Goal: Task Accomplishment & Management: Manage account settings

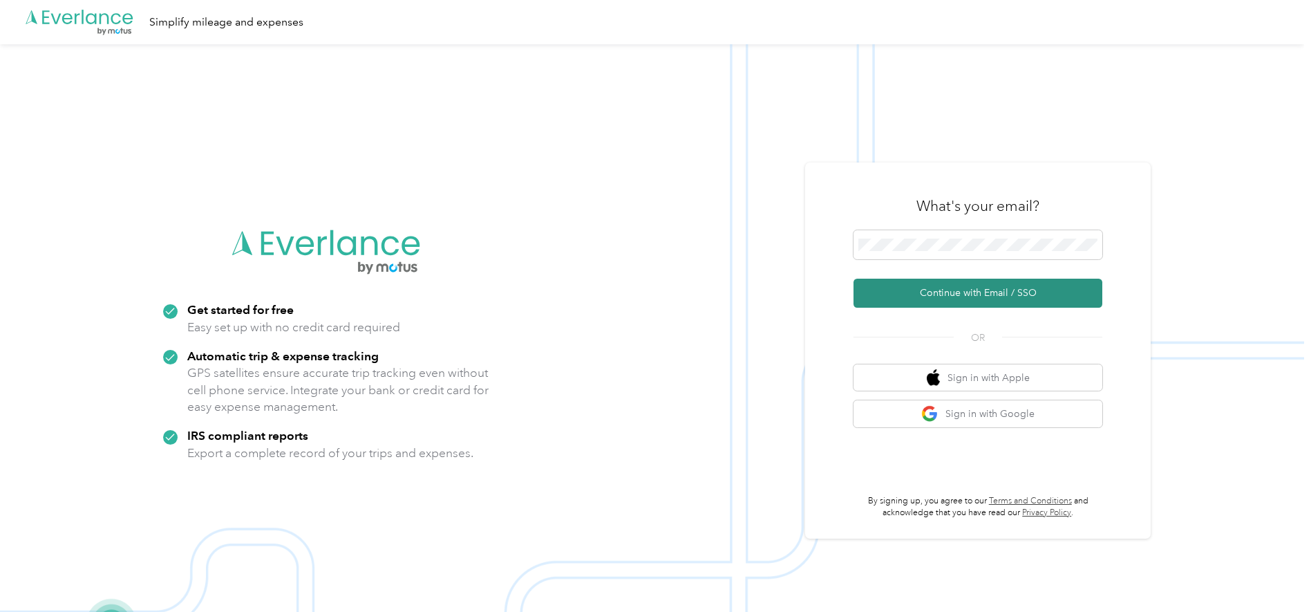
click at [961, 297] on button "Continue with Email / SSO" at bounding box center [978, 293] width 249 height 29
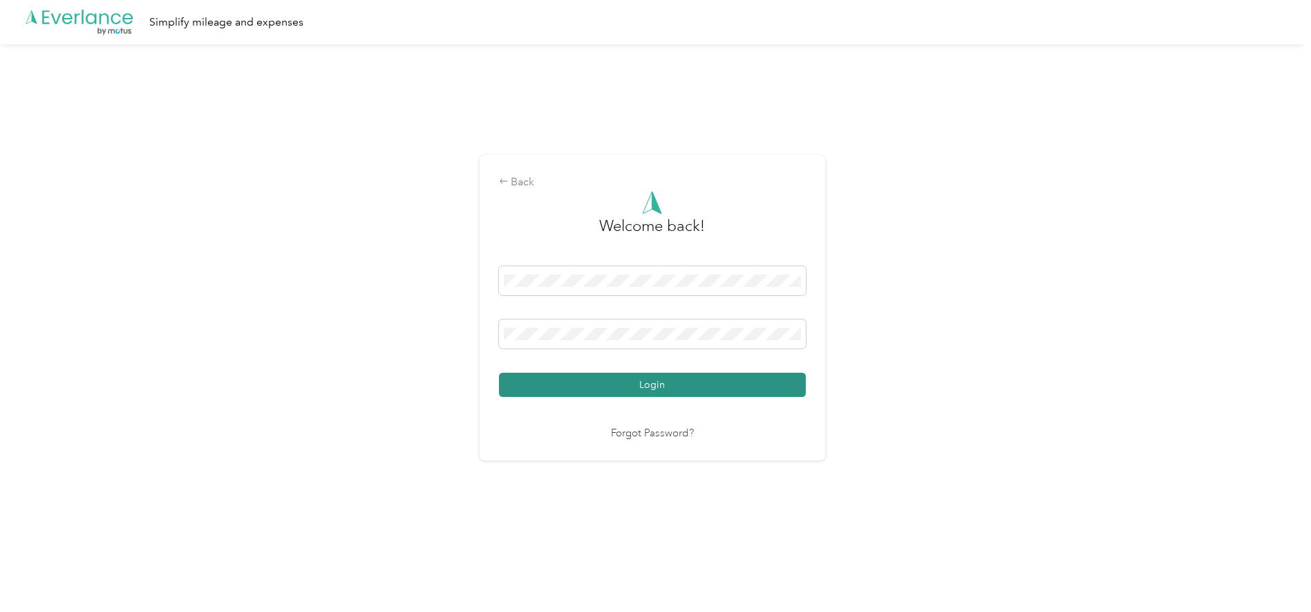
click at [659, 375] on button "Login" at bounding box center [652, 385] width 307 height 24
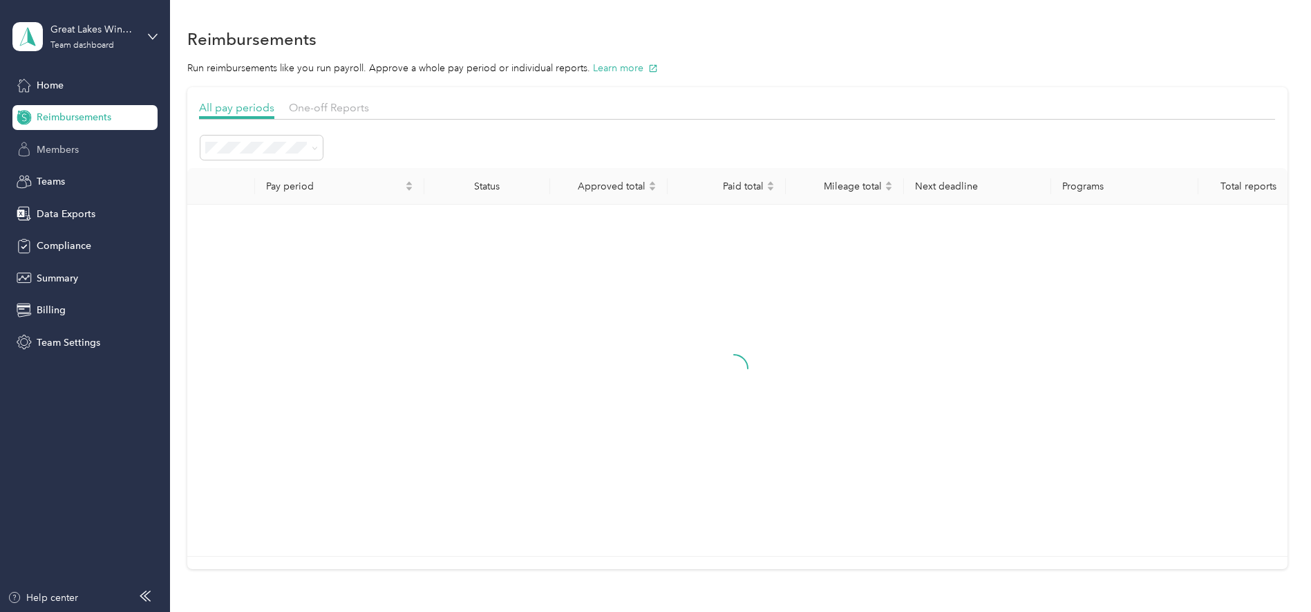
click at [65, 152] on span "Members" at bounding box center [58, 149] width 42 height 15
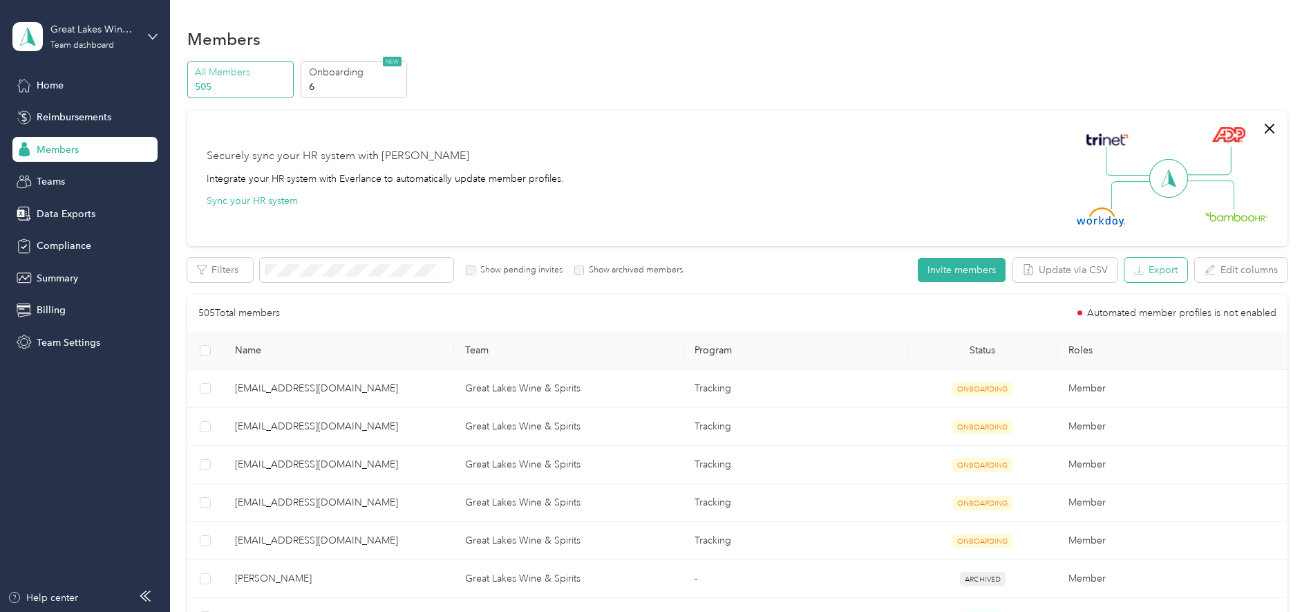
click at [1151, 273] on button "Export" at bounding box center [1156, 270] width 63 height 24
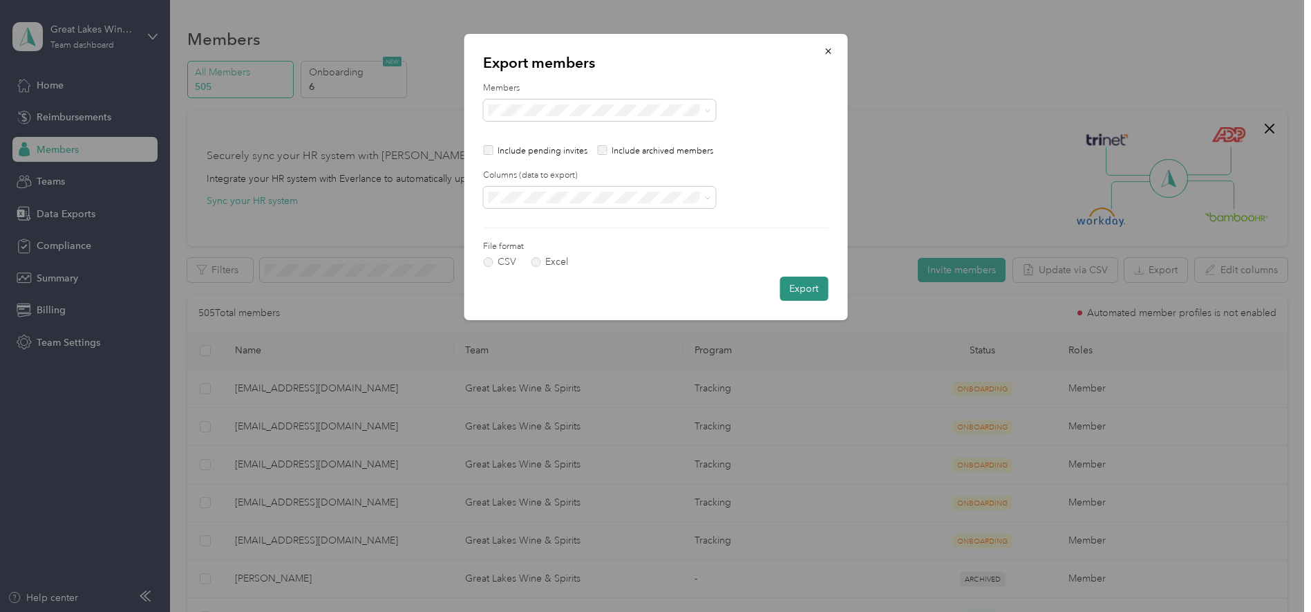
click at [802, 289] on button "Export" at bounding box center [804, 289] width 48 height 24
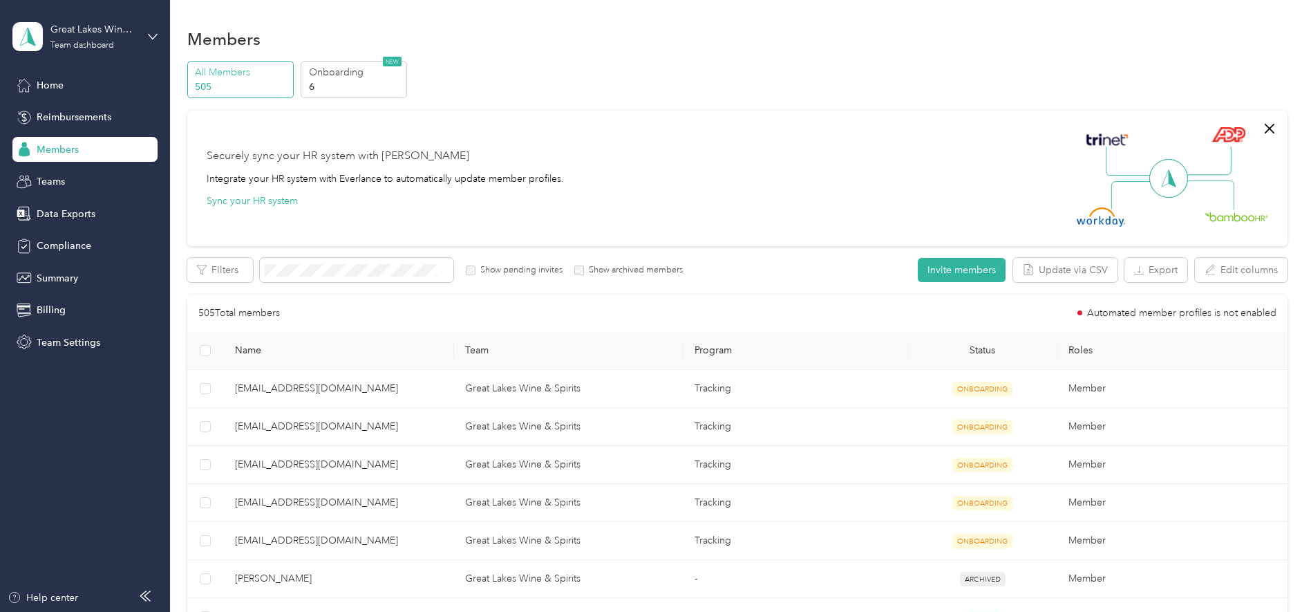
click at [805, 135] on div "Securely sync your HR system with Everlance Integrate your HR system with Everl…" at bounding box center [731, 178] width 1049 height 97
click at [1054, 274] on button "Update via CSV" at bounding box center [1065, 270] width 104 height 24
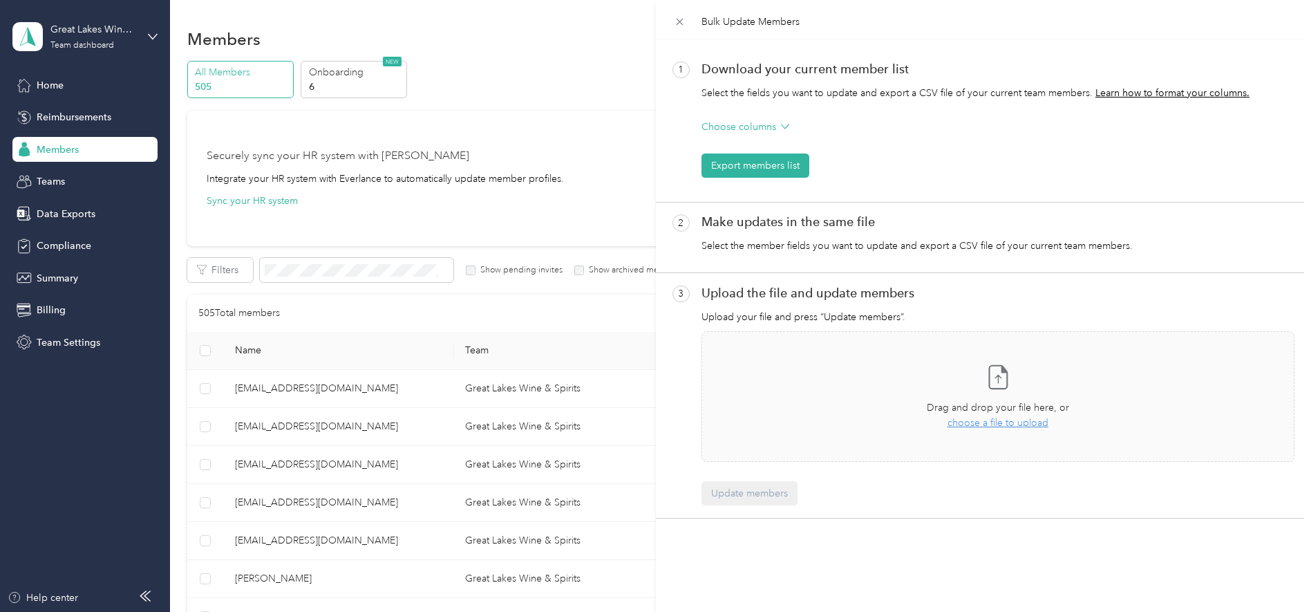
click at [630, 203] on div "Bulk Update Members 1 Download your current member list Select the fields you w…" at bounding box center [655, 306] width 1311 height 612
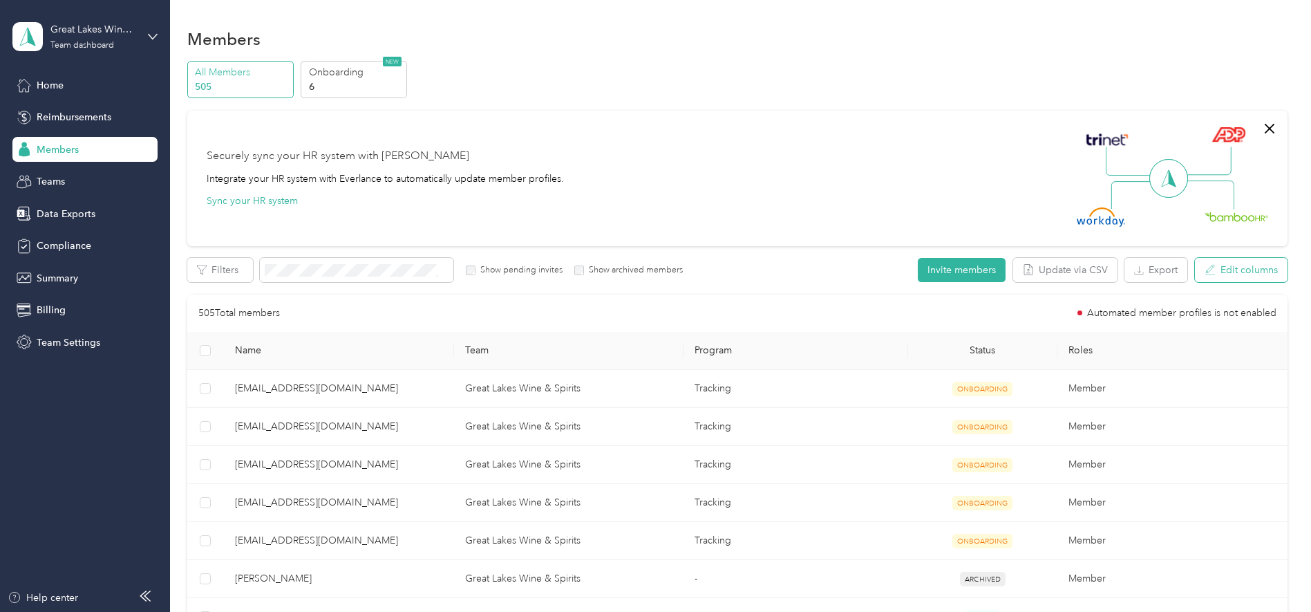
click at [1254, 274] on button "Edit columns" at bounding box center [1241, 270] width 93 height 24
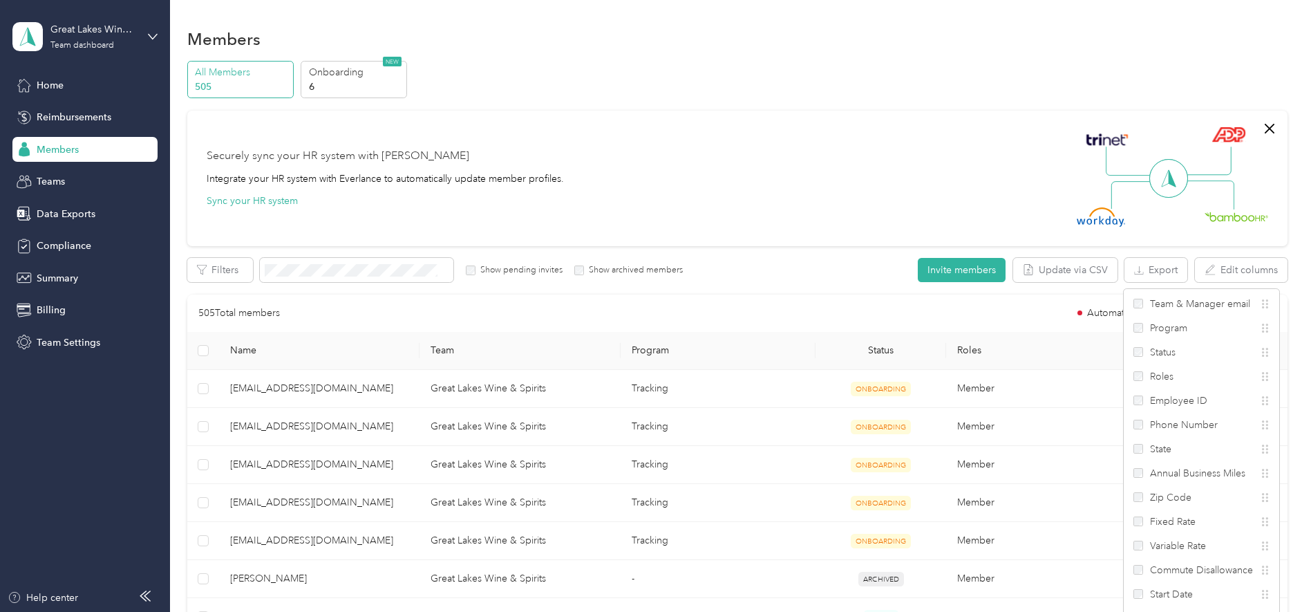
click at [980, 212] on div "Securely sync your HR system with Everlance Integrate your HR system with Everl…" at bounding box center [731, 178] width 1049 height 97
click at [1148, 267] on button "Export" at bounding box center [1156, 270] width 63 height 24
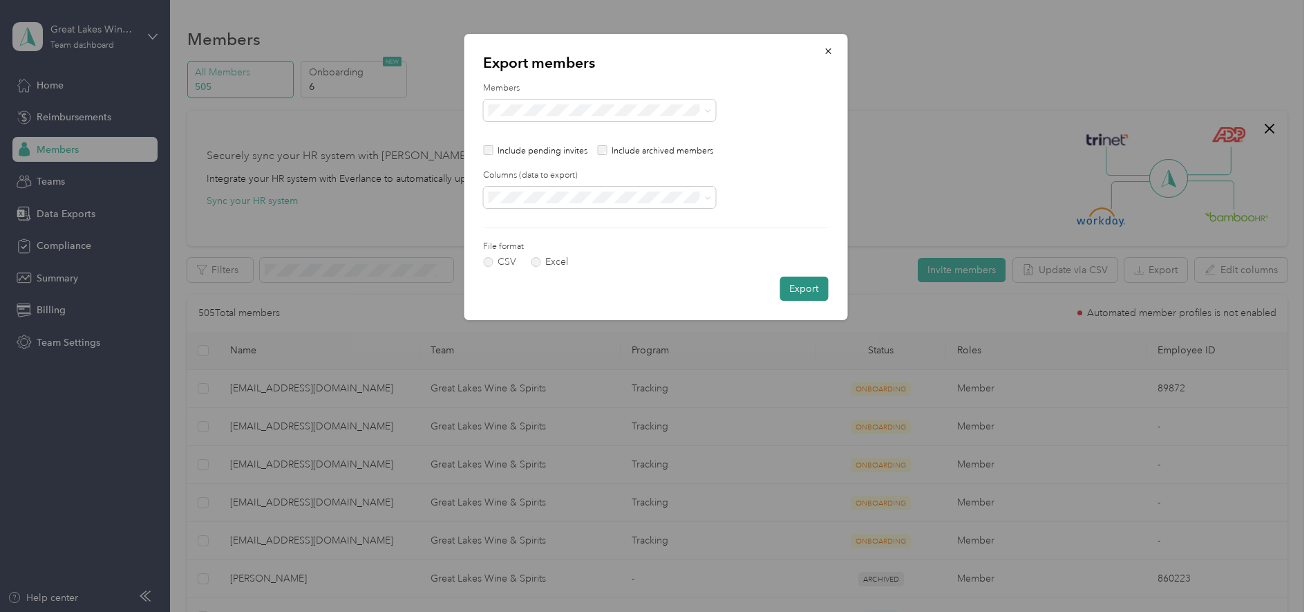
click at [812, 287] on button "Export" at bounding box center [804, 289] width 48 height 24
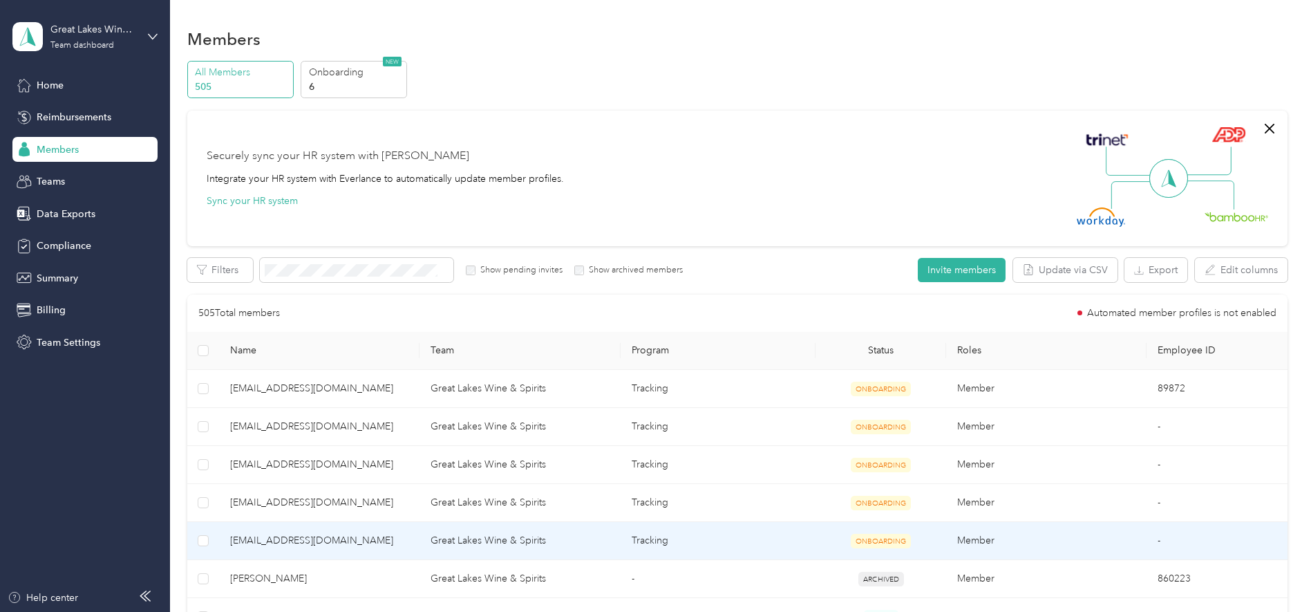
click at [1219, 530] on td "-" at bounding box center [1217, 541] width 140 height 38
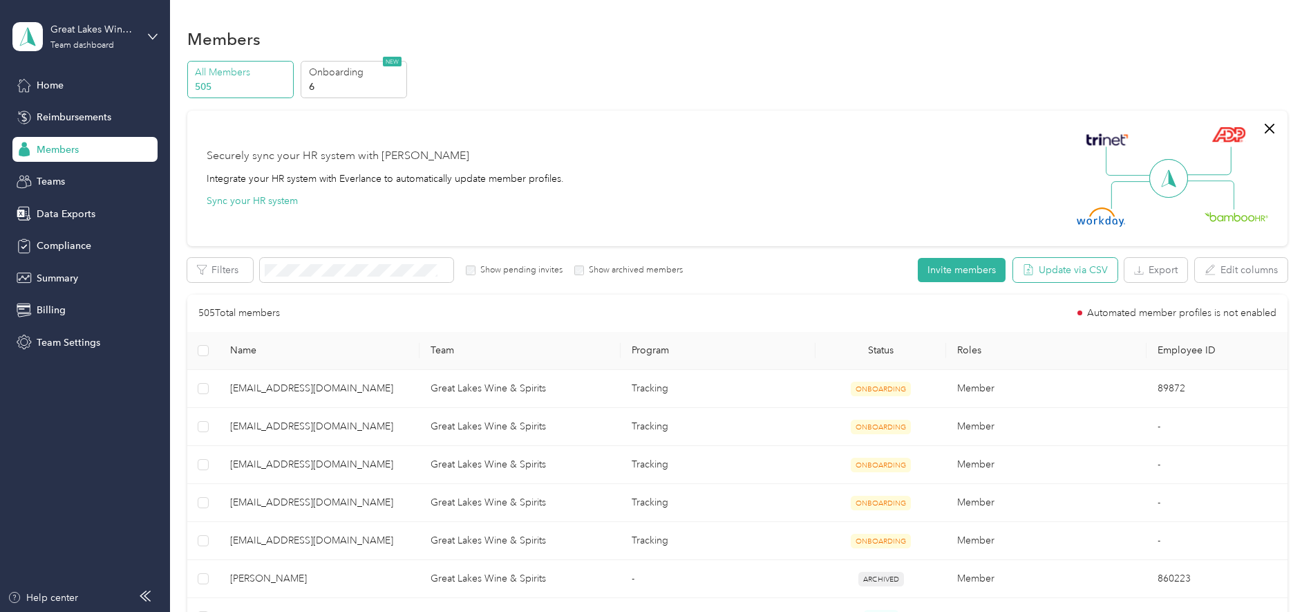
click at [1051, 274] on button "Update via CSV" at bounding box center [1065, 270] width 104 height 24
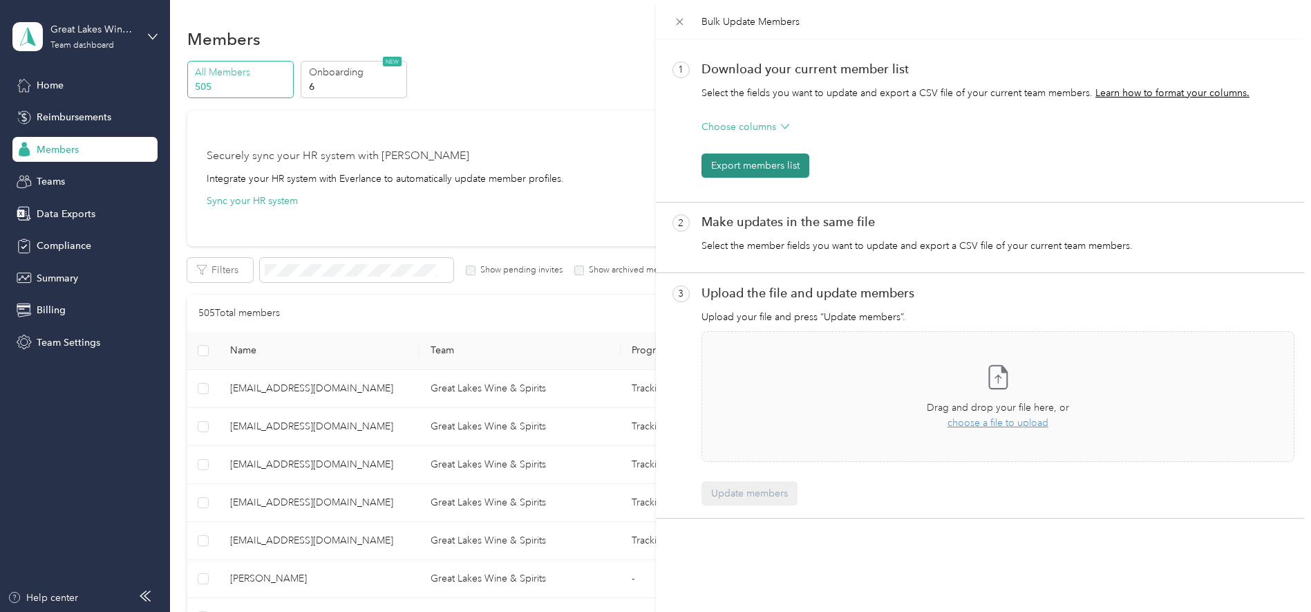
click at [771, 161] on button "Export members list" at bounding box center [756, 165] width 108 height 24
drag, startPoint x: 527, startPoint y: 144, endPoint x: 509, endPoint y: 143, distance: 17.3
click at [527, 144] on div "Bulk Update Members 1 Download your current member list Select the fields you w…" at bounding box center [655, 306] width 1311 height 612
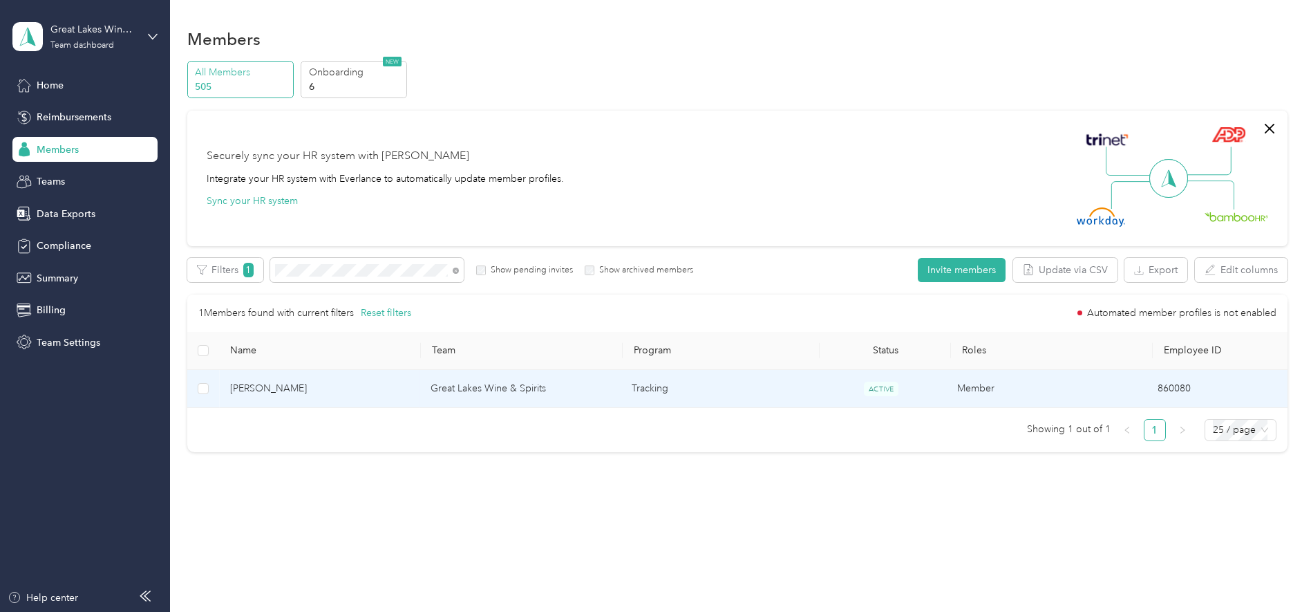
click at [273, 387] on span "[PERSON_NAME]" at bounding box center [319, 388] width 178 height 15
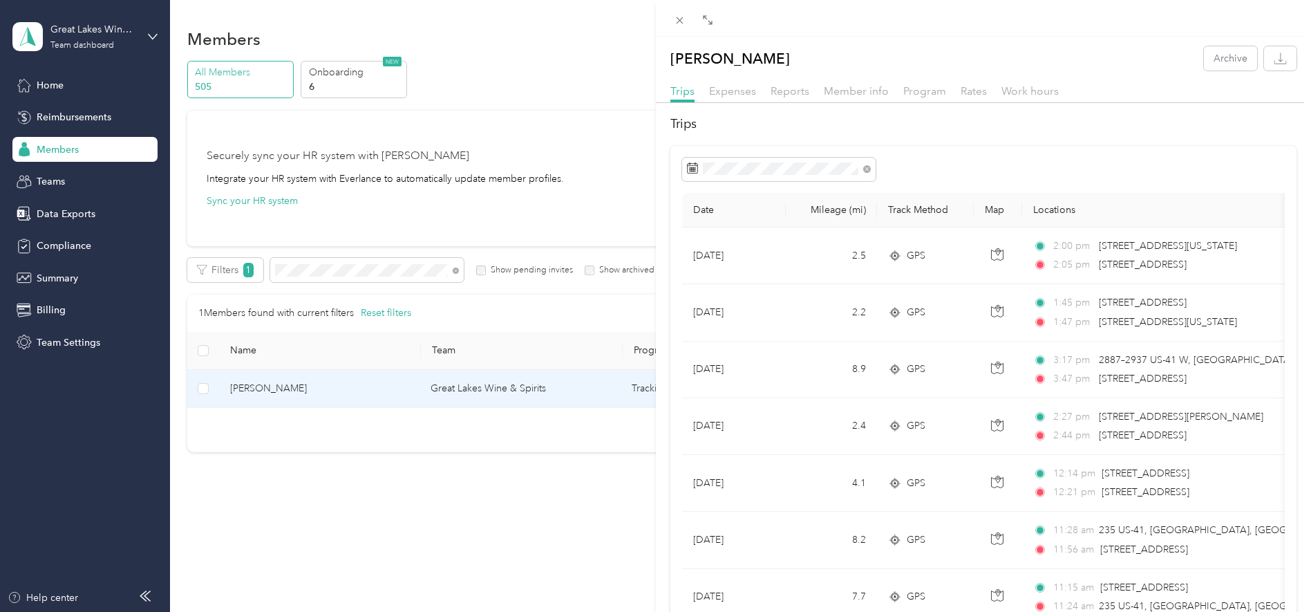
click at [804, 116] on h2 "Trips" at bounding box center [984, 124] width 627 height 19
click at [837, 88] on span "Member info" at bounding box center [856, 90] width 65 height 13
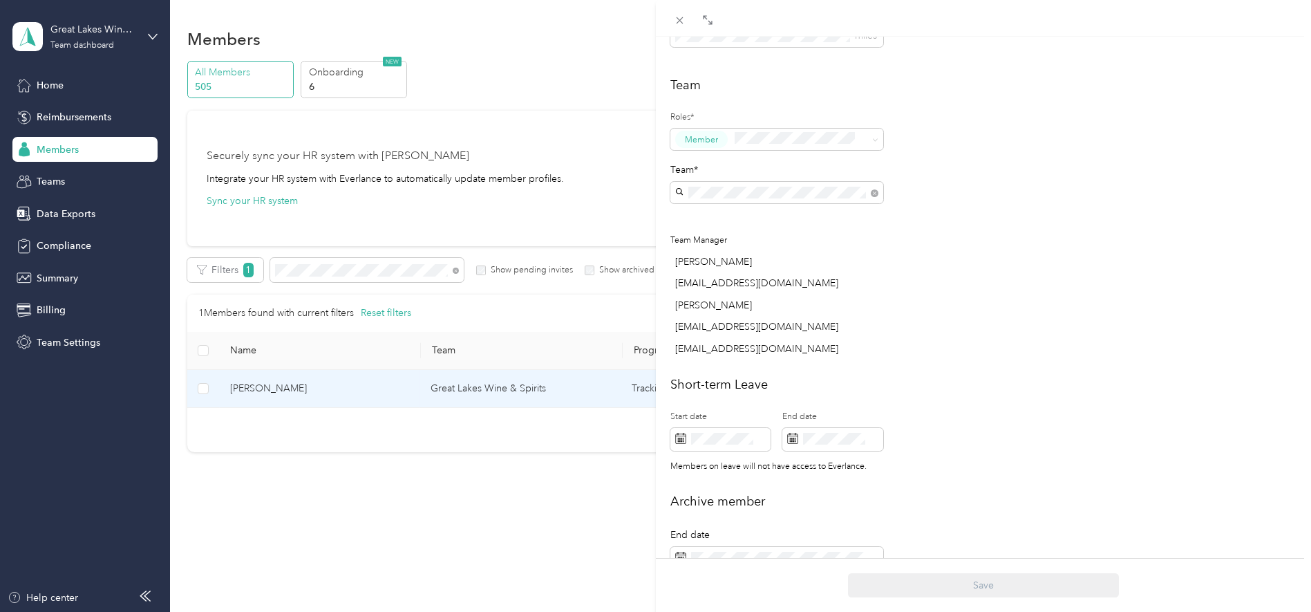
scroll to position [447, 0]
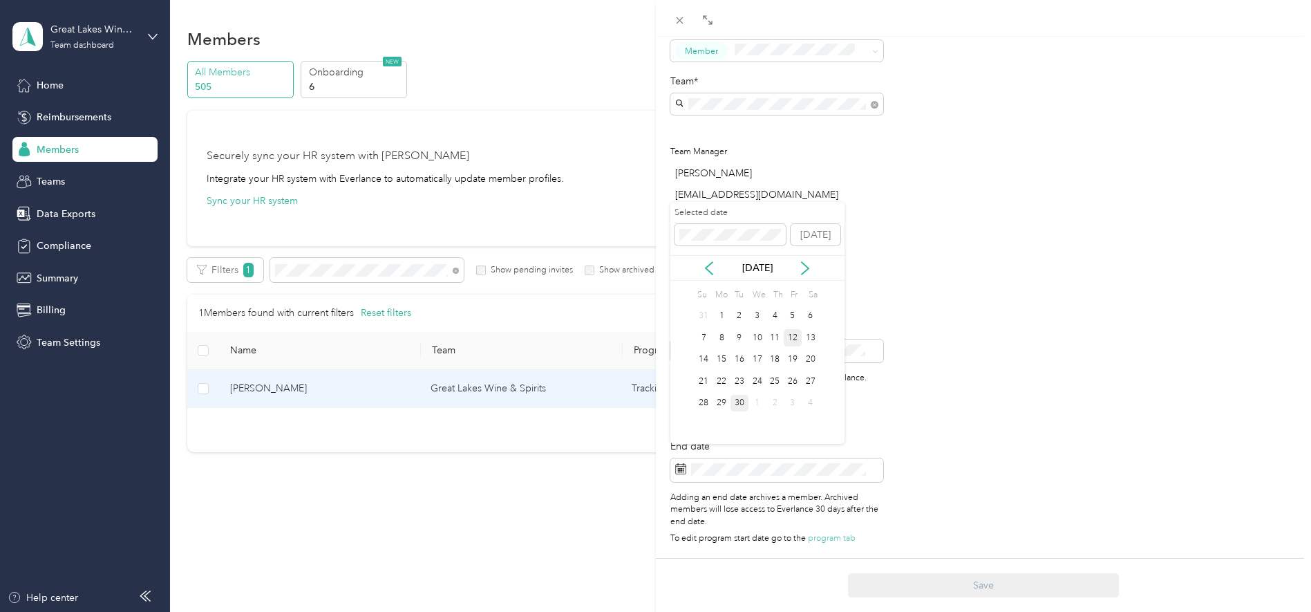
click at [789, 339] on div "12" at bounding box center [793, 337] width 18 height 17
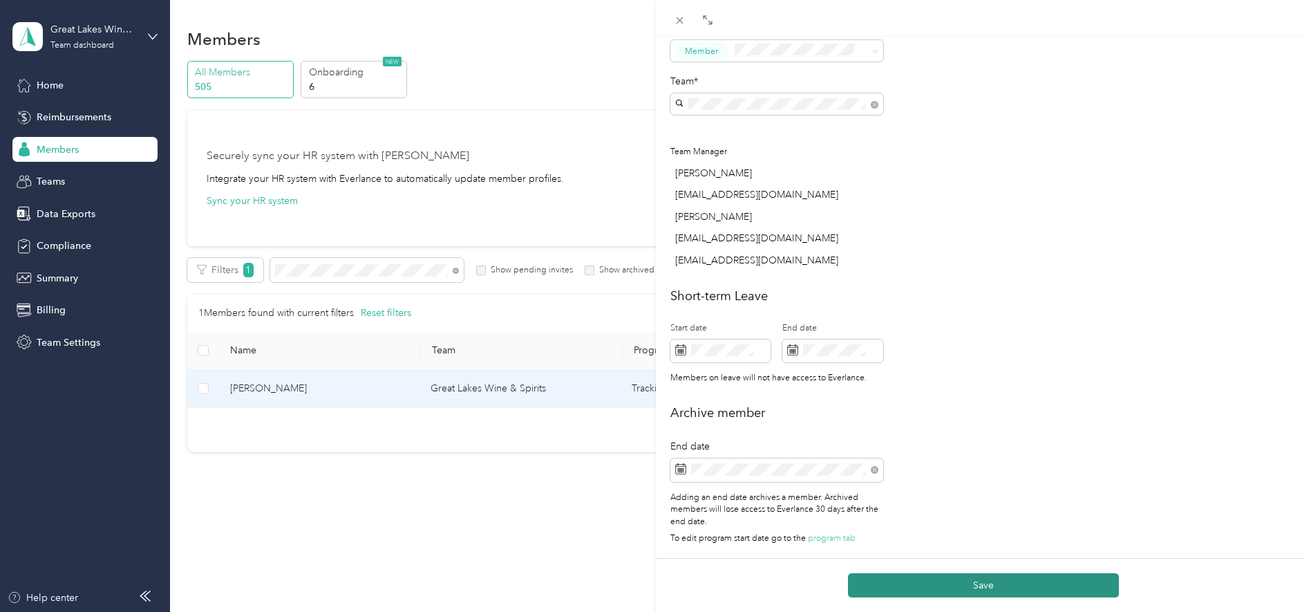
click at [975, 577] on button "Save" at bounding box center [983, 585] width 271 height 24
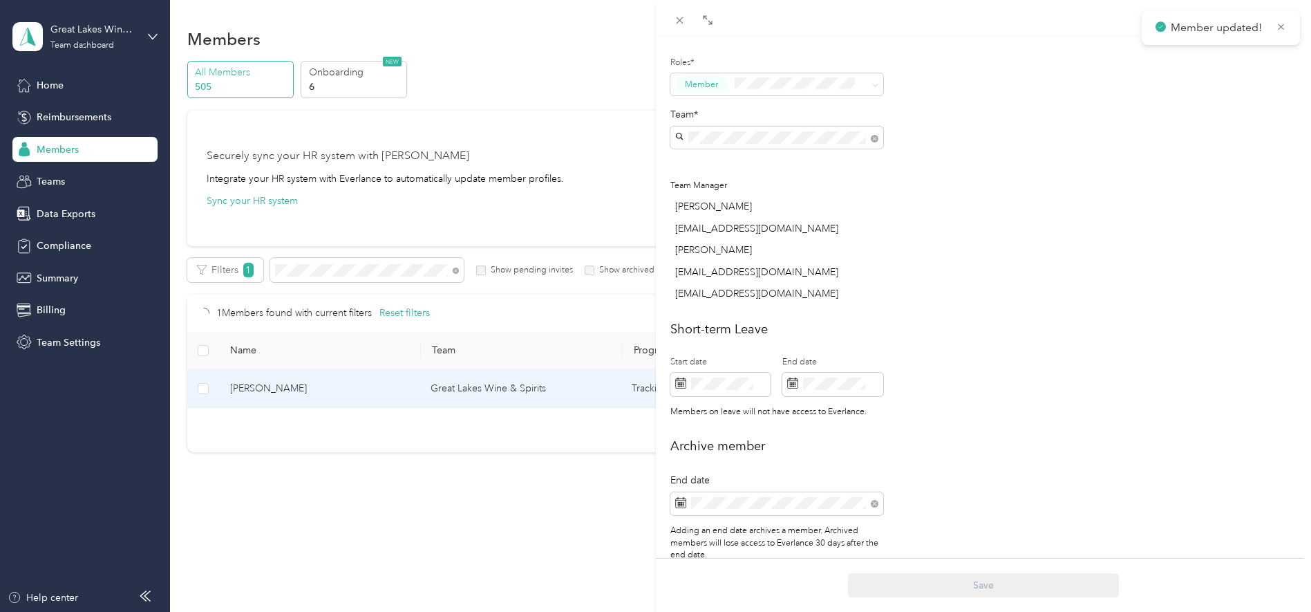
scroll to position [494, 0]
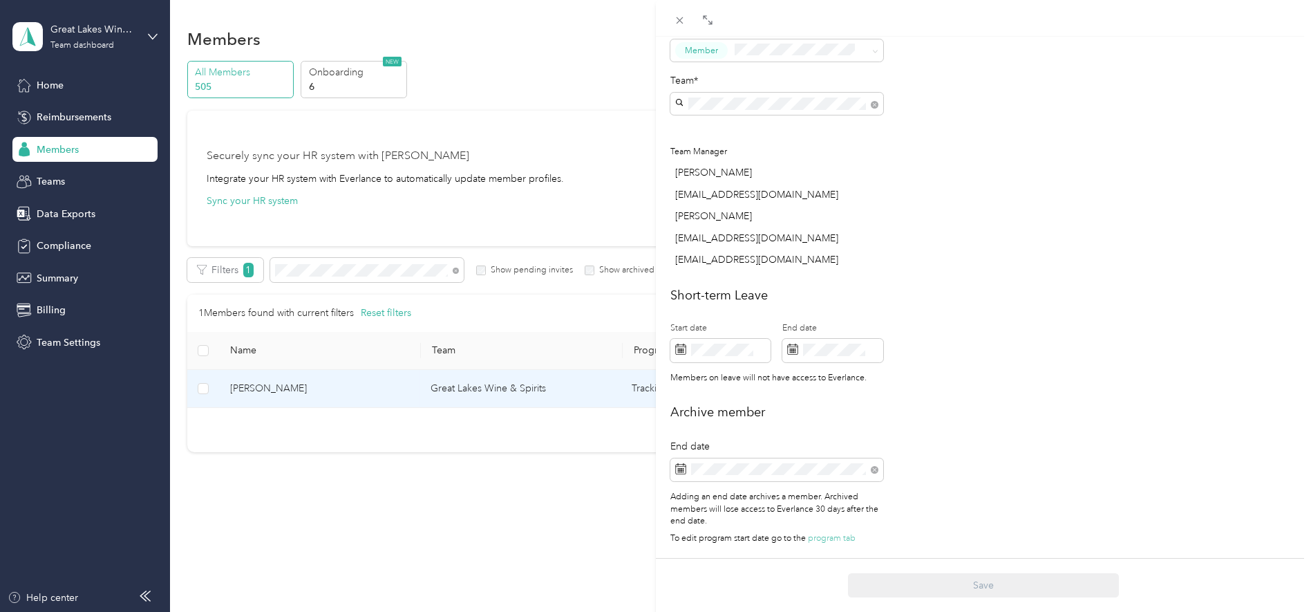
click at [306, 277] on div "This member was archived on [DATE] . They will lose access to Everlance [DATE] …" at bounding box center [655, 306] width 1311 height 612
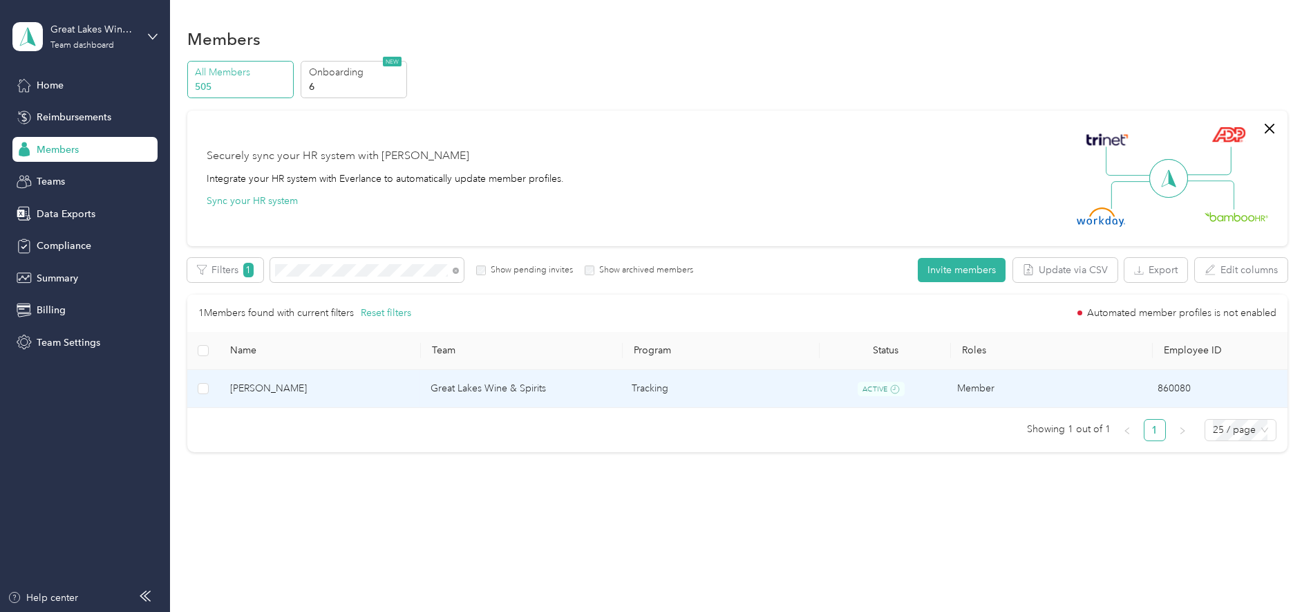
scroll to position [393, 0]
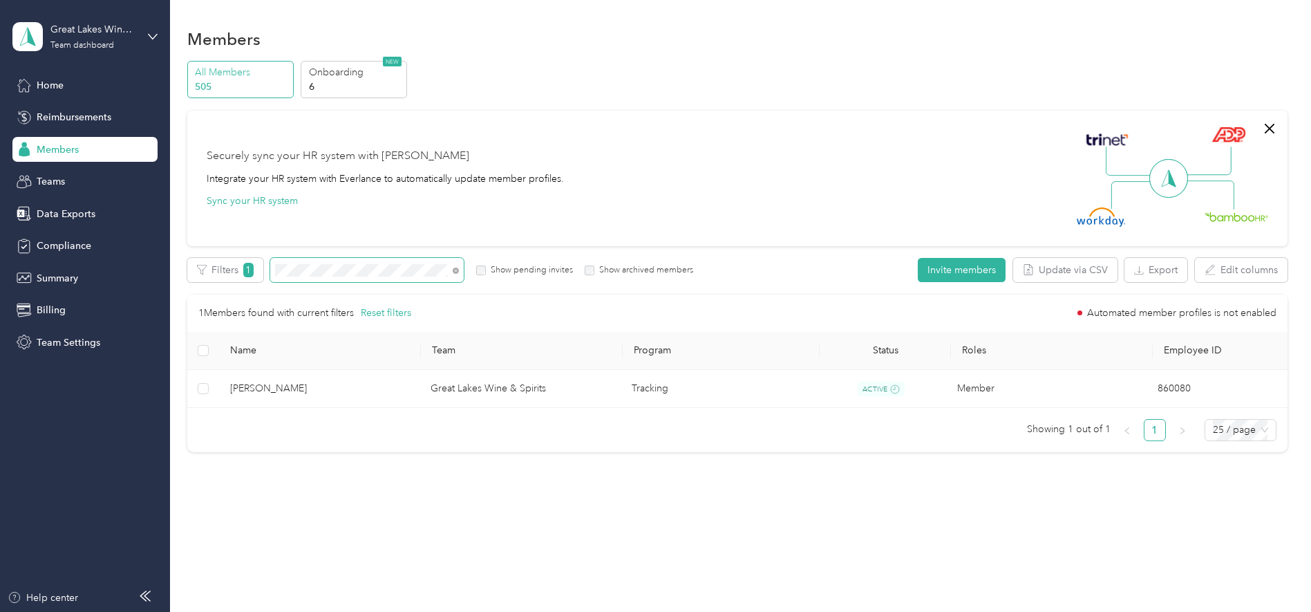
drag, startPoint x: 310, startPoint y: 271, endPoint x: 265, endPoint y: 265, distance: 46.0
click at [265, 265] on div "Filters 1 Show pending invites Show archived members" at bounding box center [440, 270] width 507 height 24
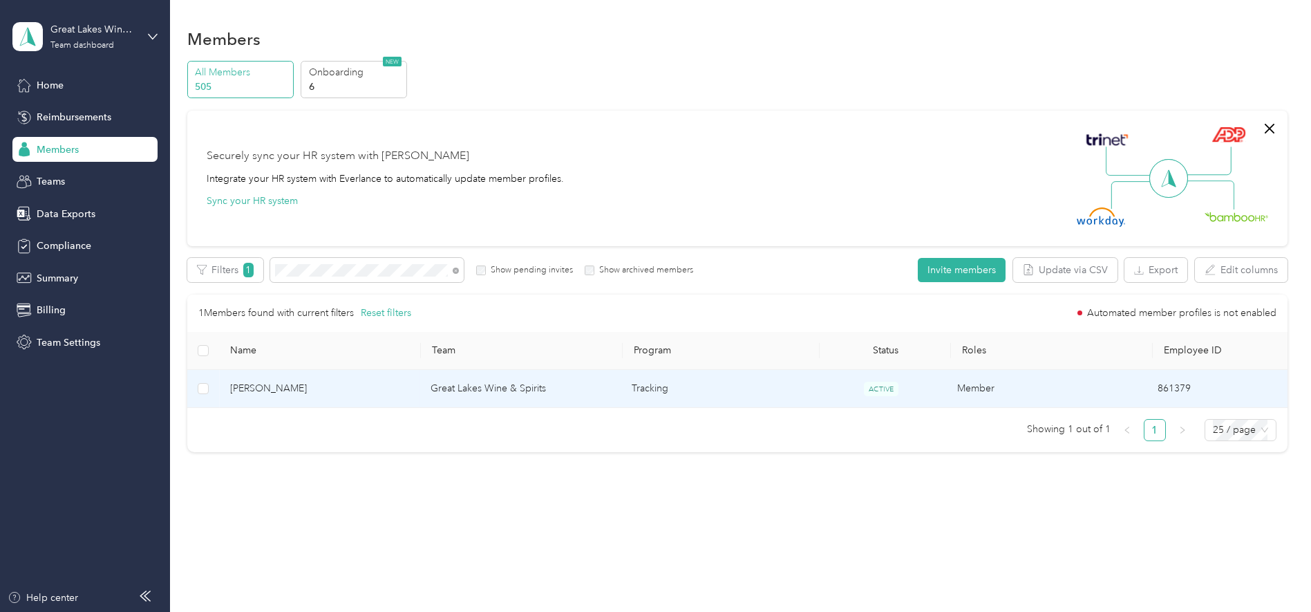
click at [305, 389] on span "[PERSON_NAME]" at bounding box center [319, 388] width 178 height 15
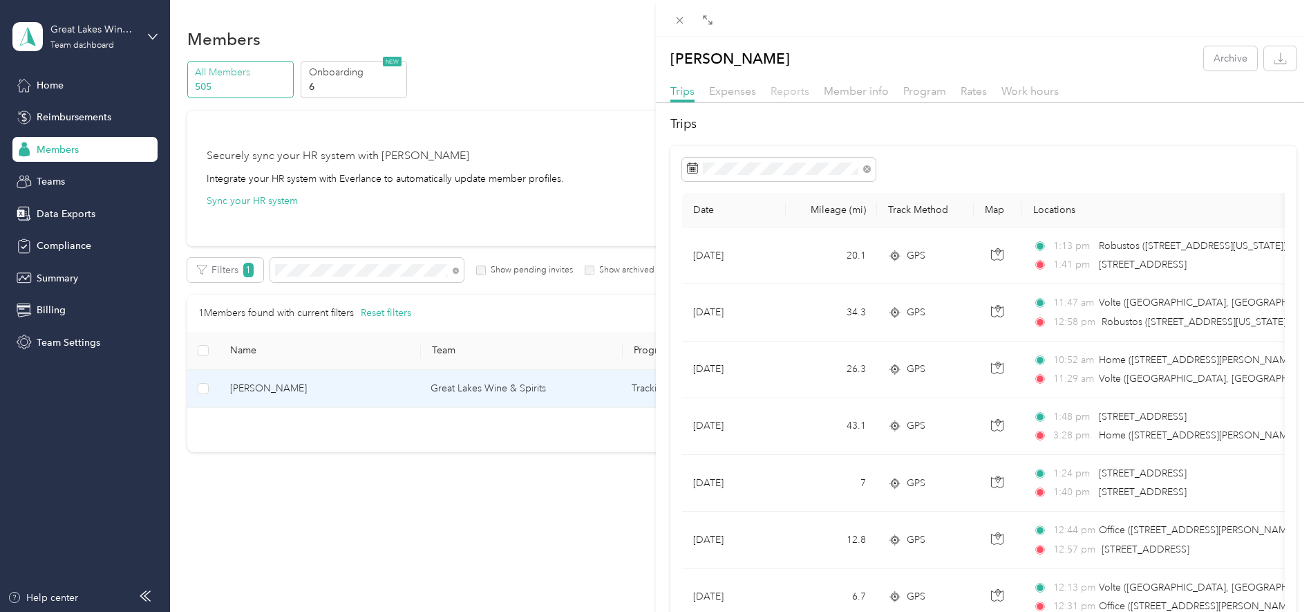
click at [795, 92] on span "Reports" at bounding box center [790, 90] width 39 height 13
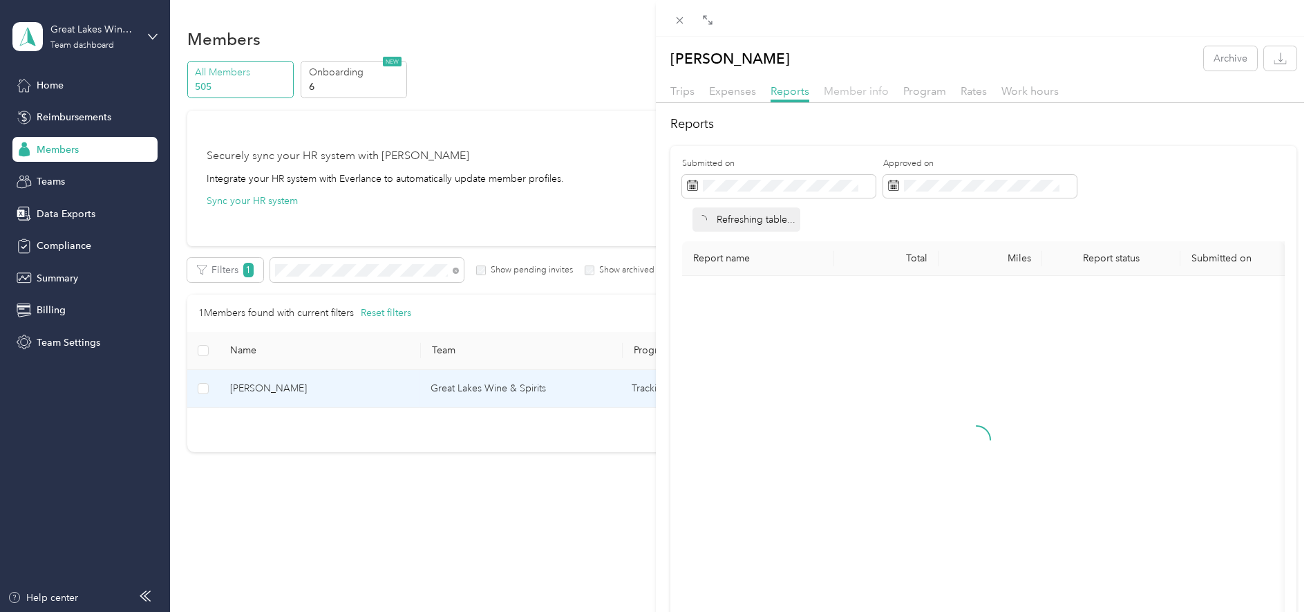
click at [843, 90] on span "Member info" at bounding box center [856, 90] width 65 height 13
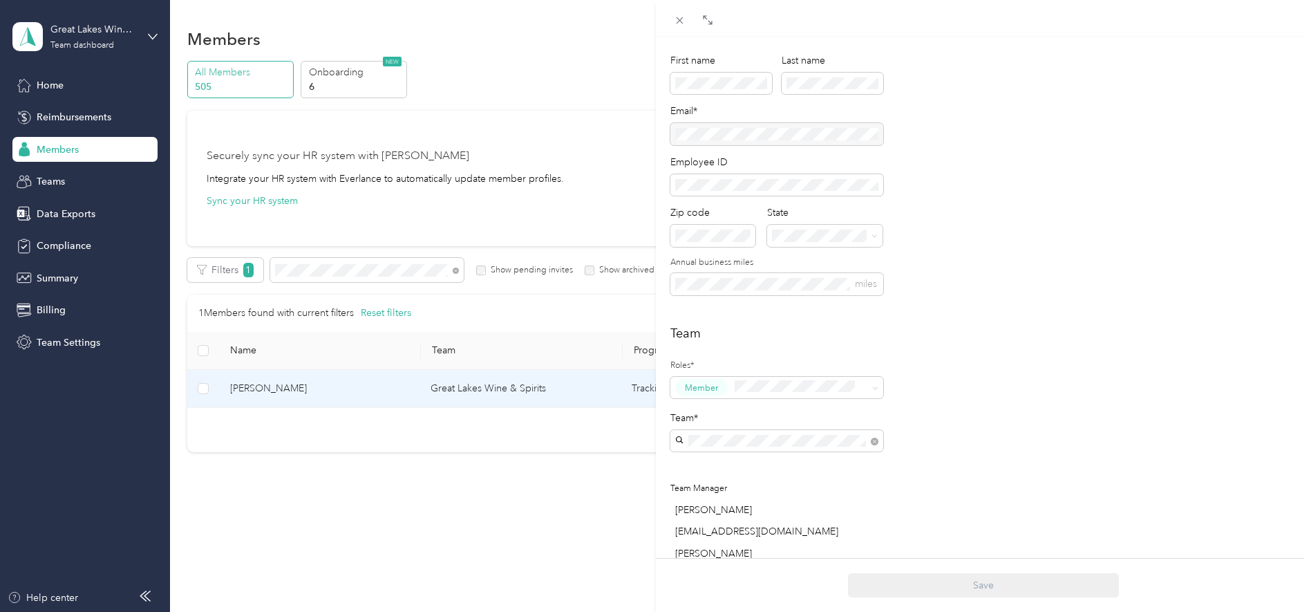
scroll to position [447, 0]
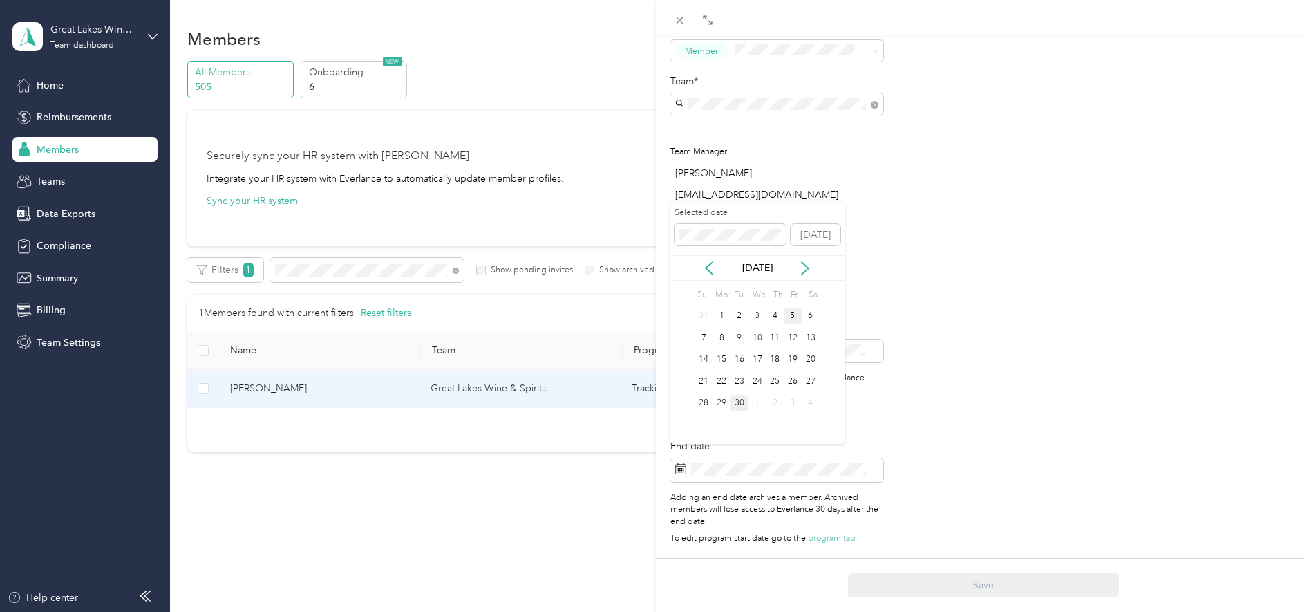
click at [792, 314] on div "5" at bounding box center [793, 316] width 18 height 17
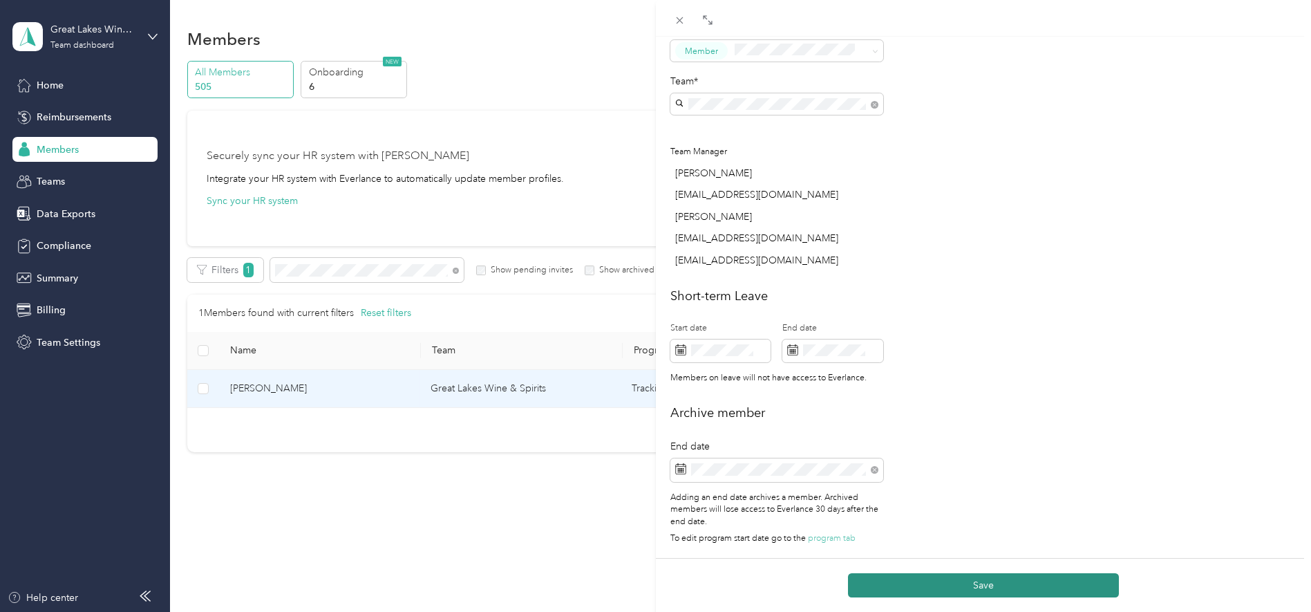
click at [983, 581] on button "Save" at bounding box center [983, 585] width 271 height 24
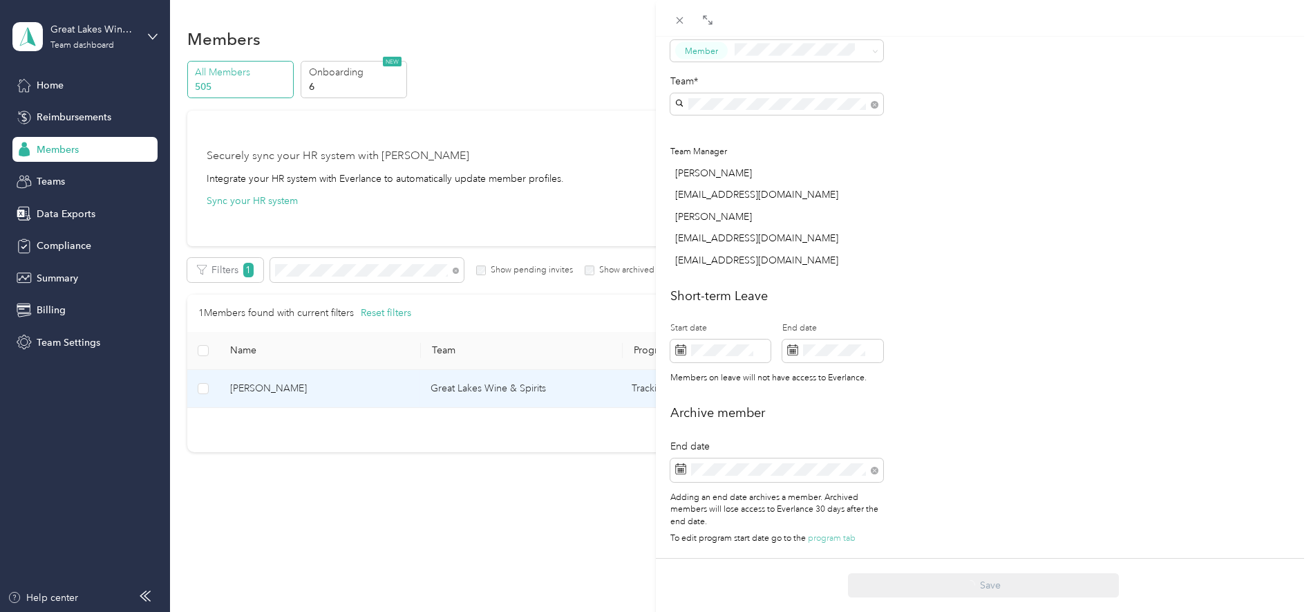
scroll to position [448, 0]
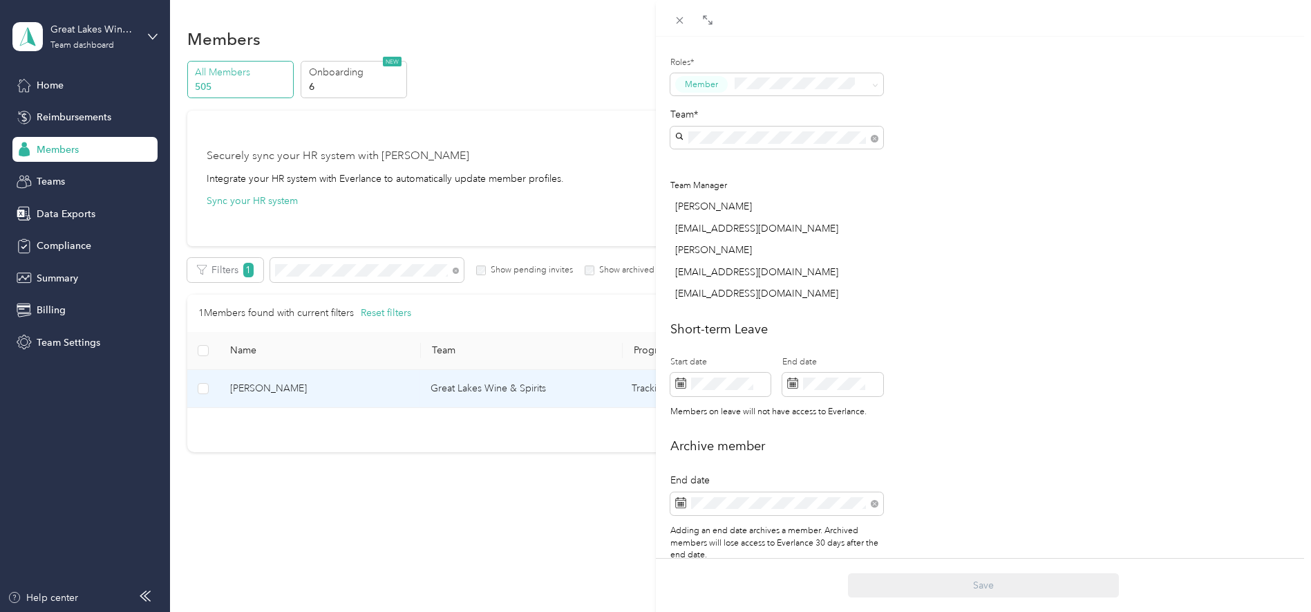
click at [352, 277] on div "This member was archived on [DATE] . They will lose access to Everlance [DATE] …" at bounding box center [655, 306] width 1311 height 612
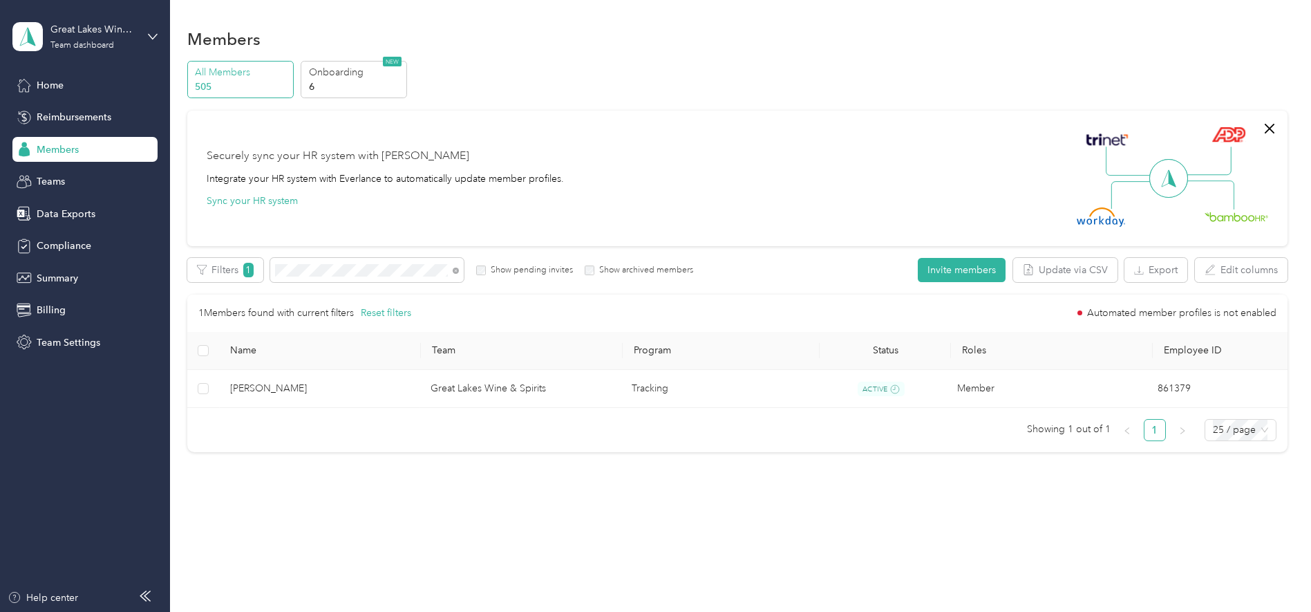
scroll to position [393, 0]
click at [250, 258] on div "Filters 1 Show pending invites Show archived members" at bounding box center [440, 270] width 507 height 24
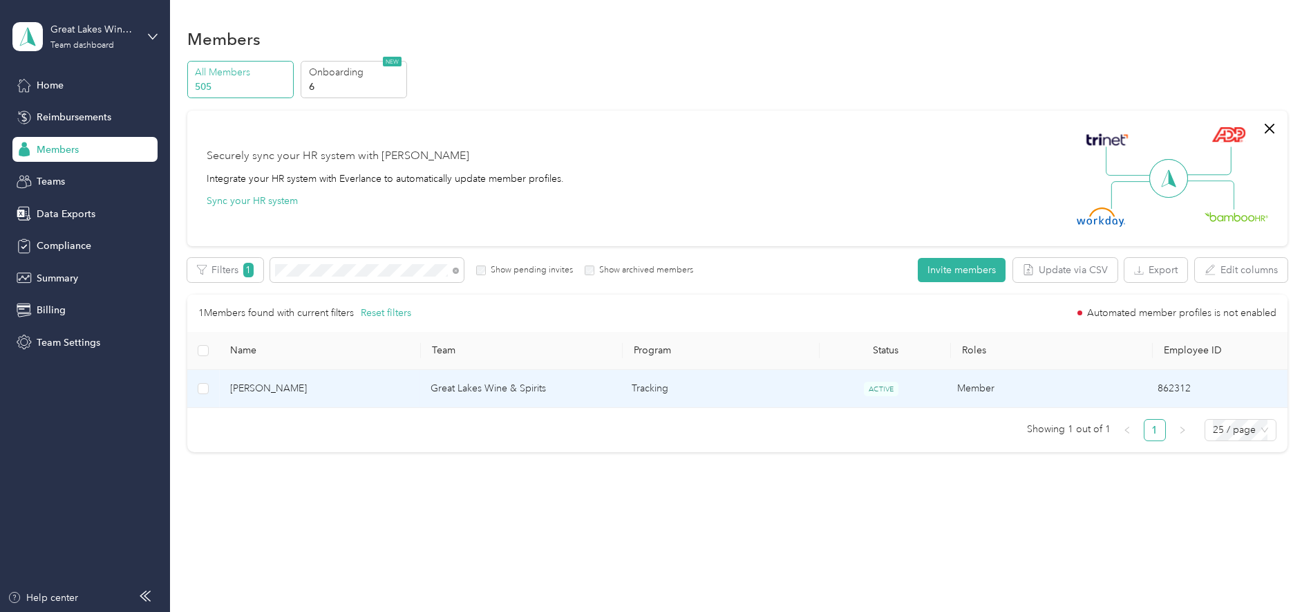
click at [268, 393] on span "[PERSON_NAME]" at bounding box center [319, 388] width 178 height 15
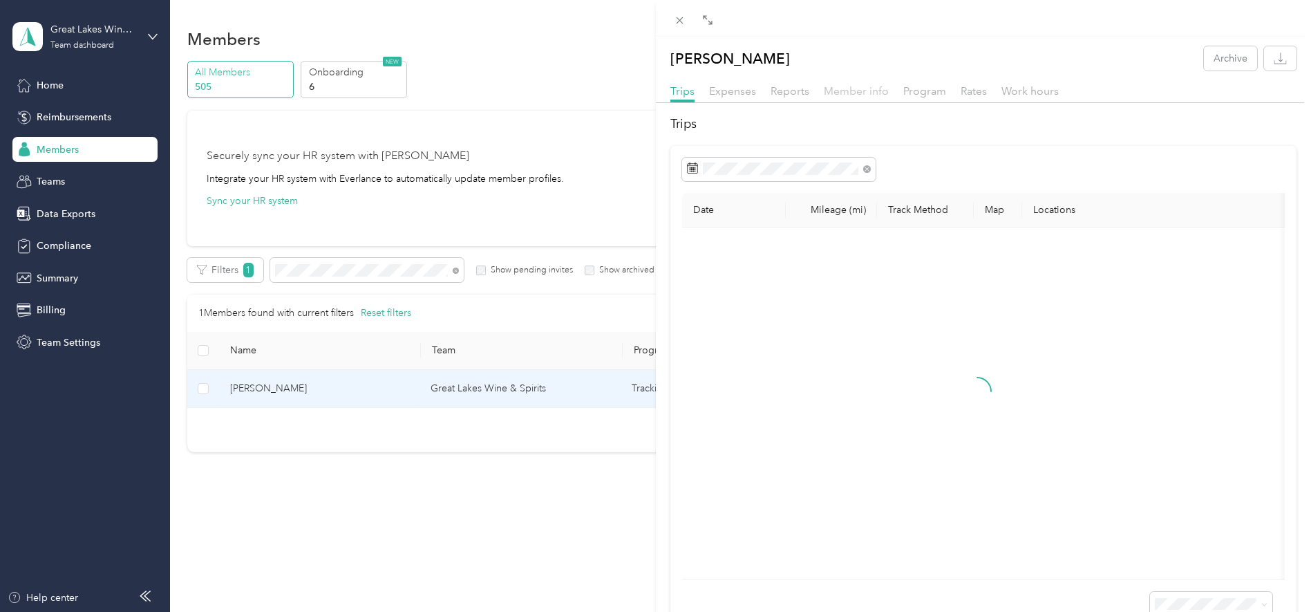
click at [844, 92] on span "Member info" at bounding box center [856, 90] width 65 height 13
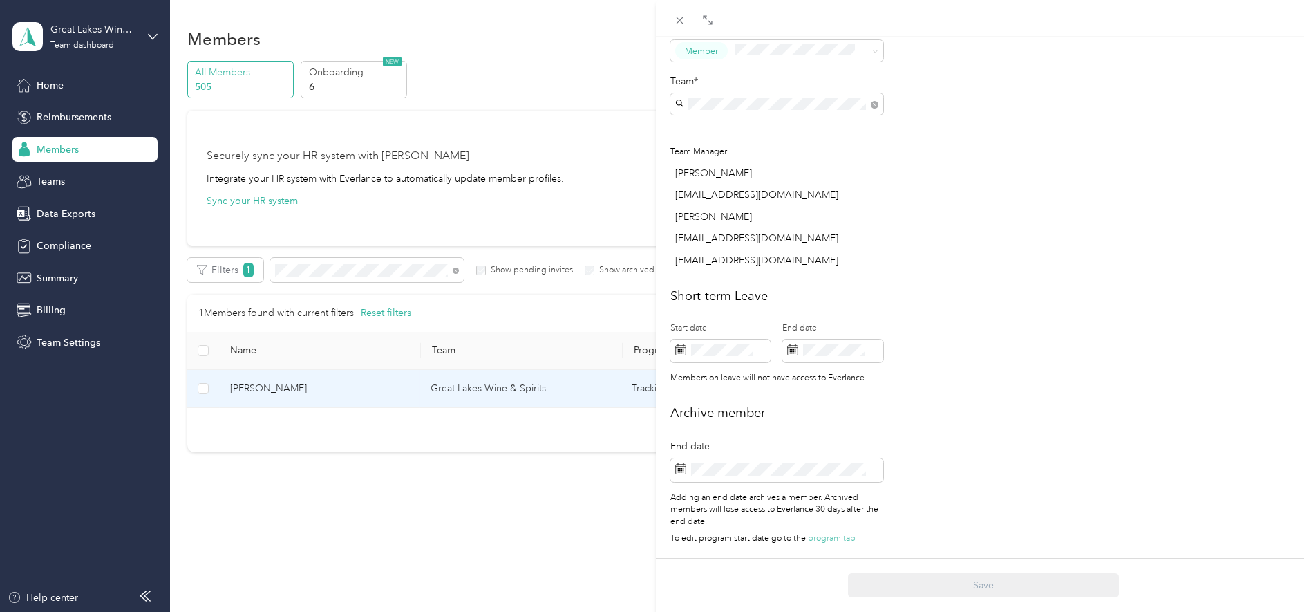
scroll to position [447, 0]
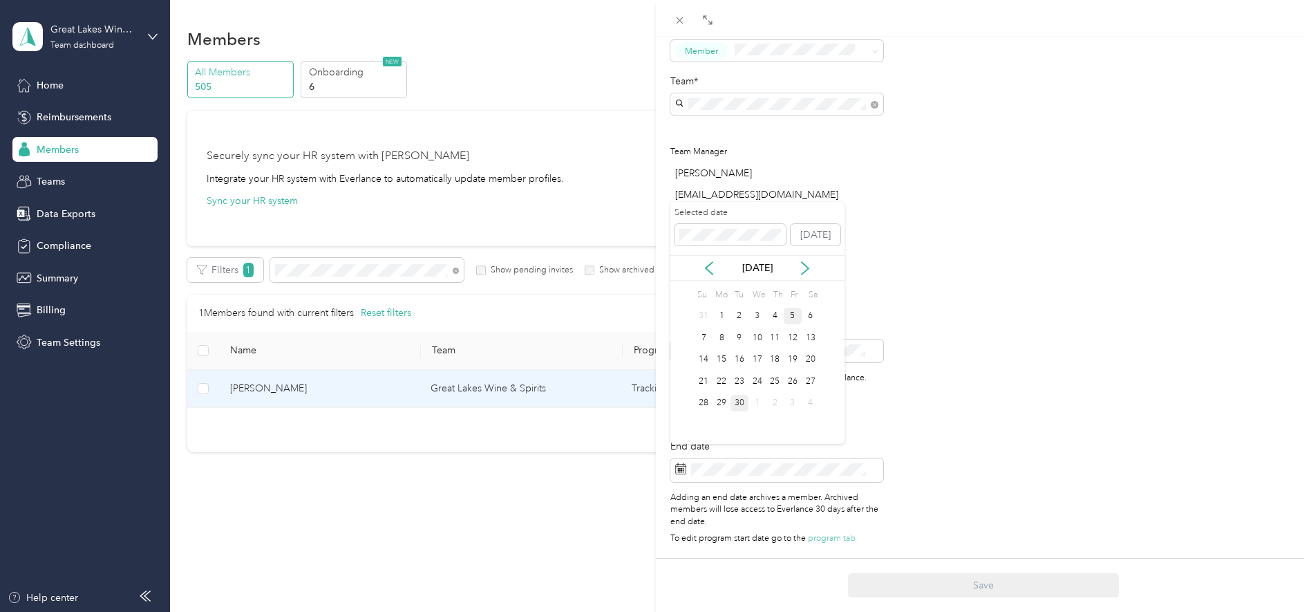
click at [787, 315] on div "5" at bounding box center [793, 316] width 18 height 17
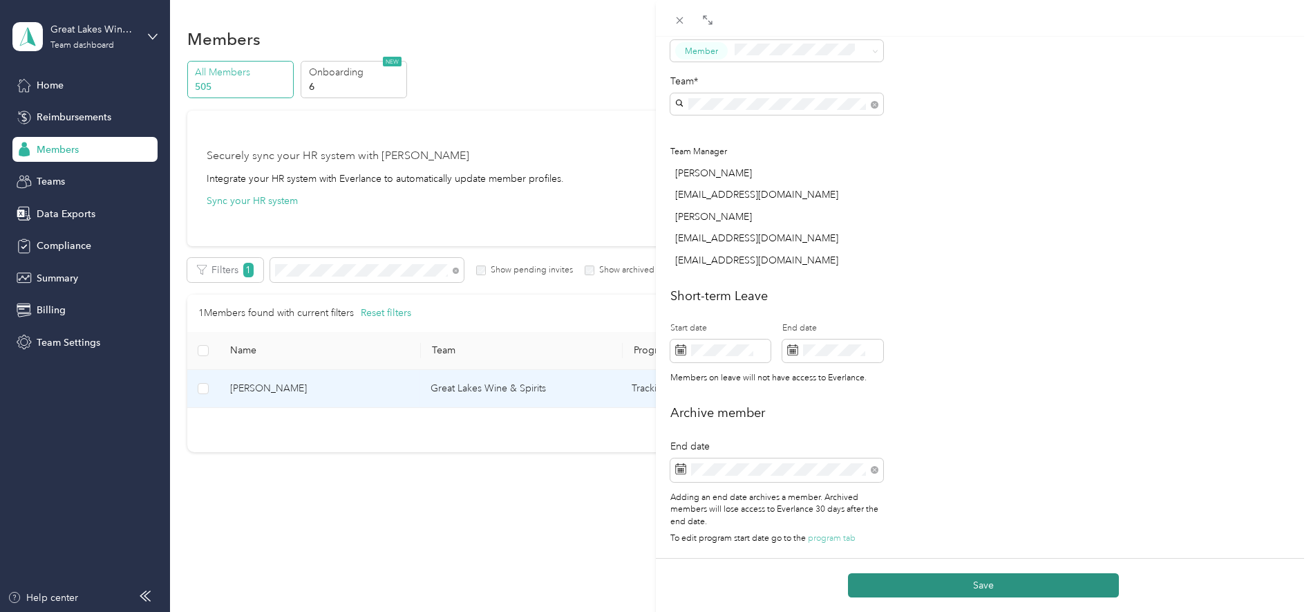
click at [982, 581] on button "Save" at bounding box center [983, 585] width 271 height 24
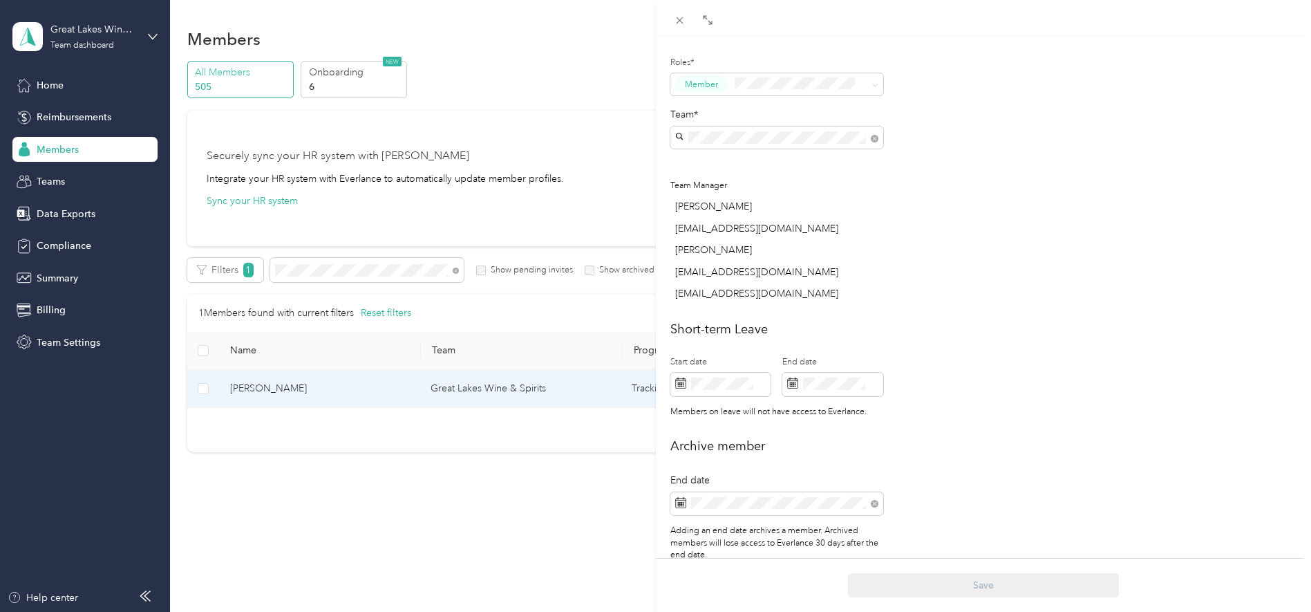
click at [297, 268] on div "This member was archived on [DATE] . They will lose access to Everlance [DATE] …" at bounding box center [655, 306] width 1311 height 612
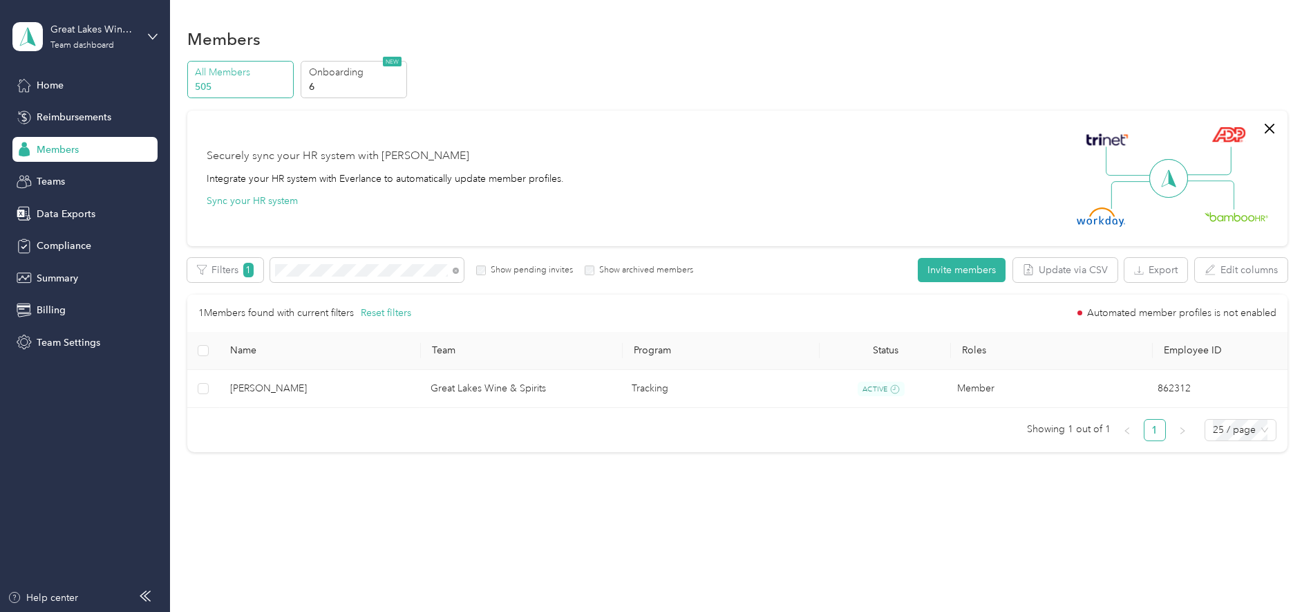
scroll to position [393, 0]
drag, startPoint x: 317, startPoint y: 267, endPoint x: 256, endPoint y: 265, distance: 61.6
click at [256, 265] on div "Filters 1 Show pending invites Show archived members" at bounding box center [440, 270] width 507 height 24
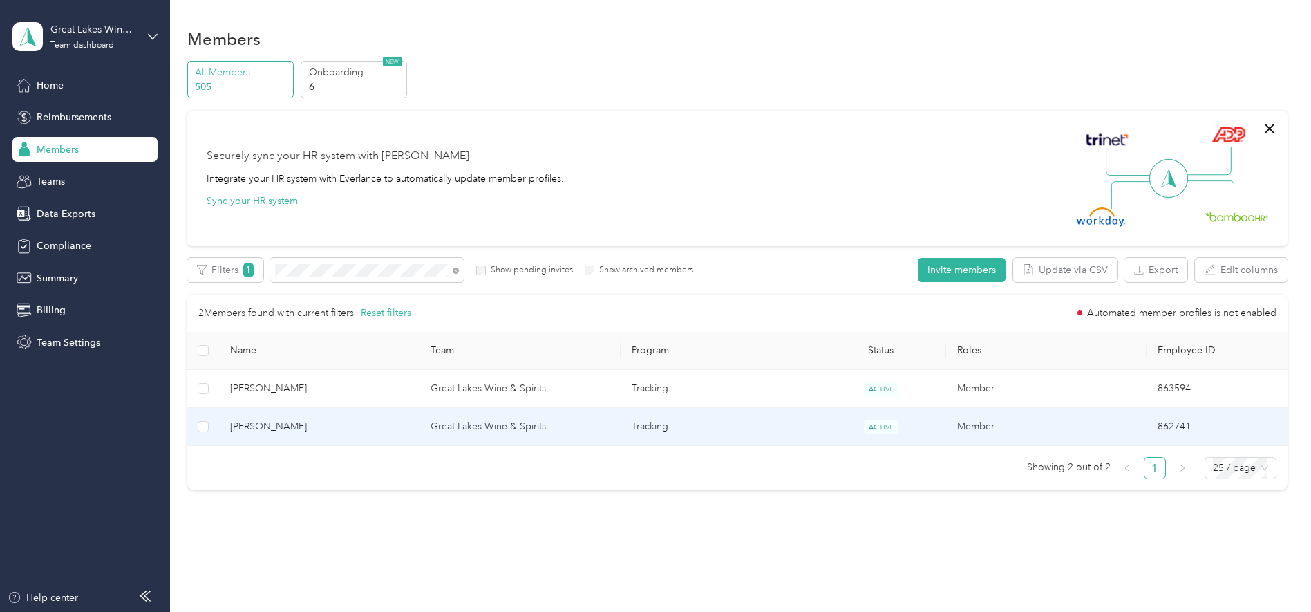
click at [245, 427] on span "[PERSON_NAME]" at bounding box center [319, 426] width 178 height 15
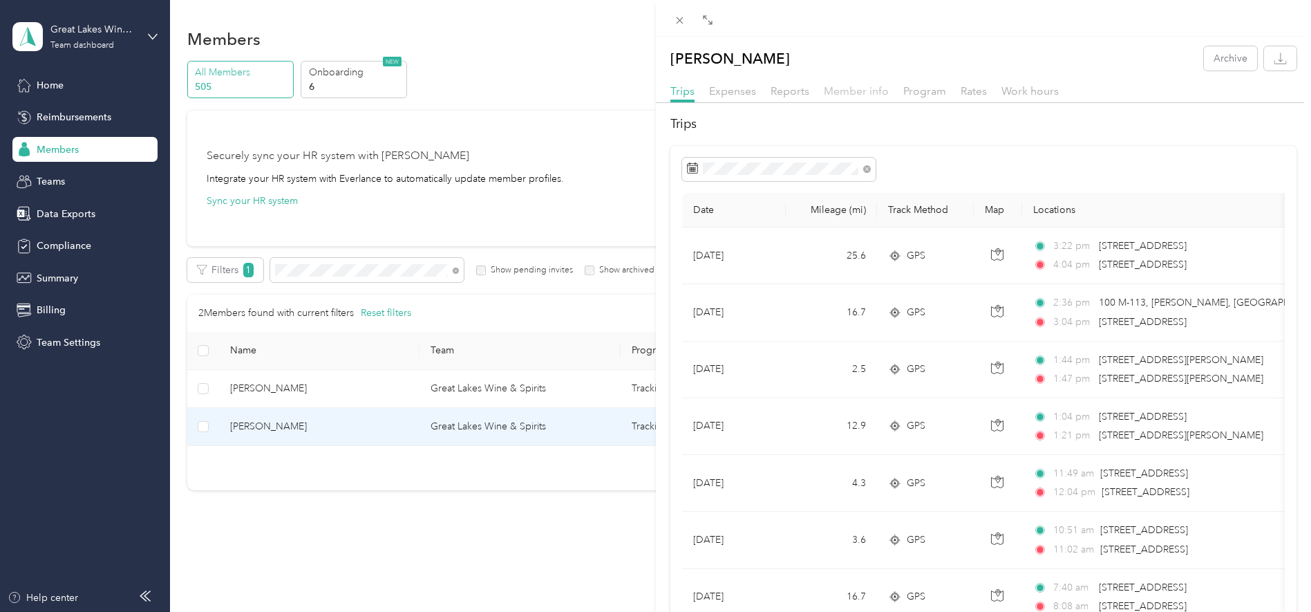
click at [864, 89] on span "Member info" at bounding box center [856, 90] width 65 height 13
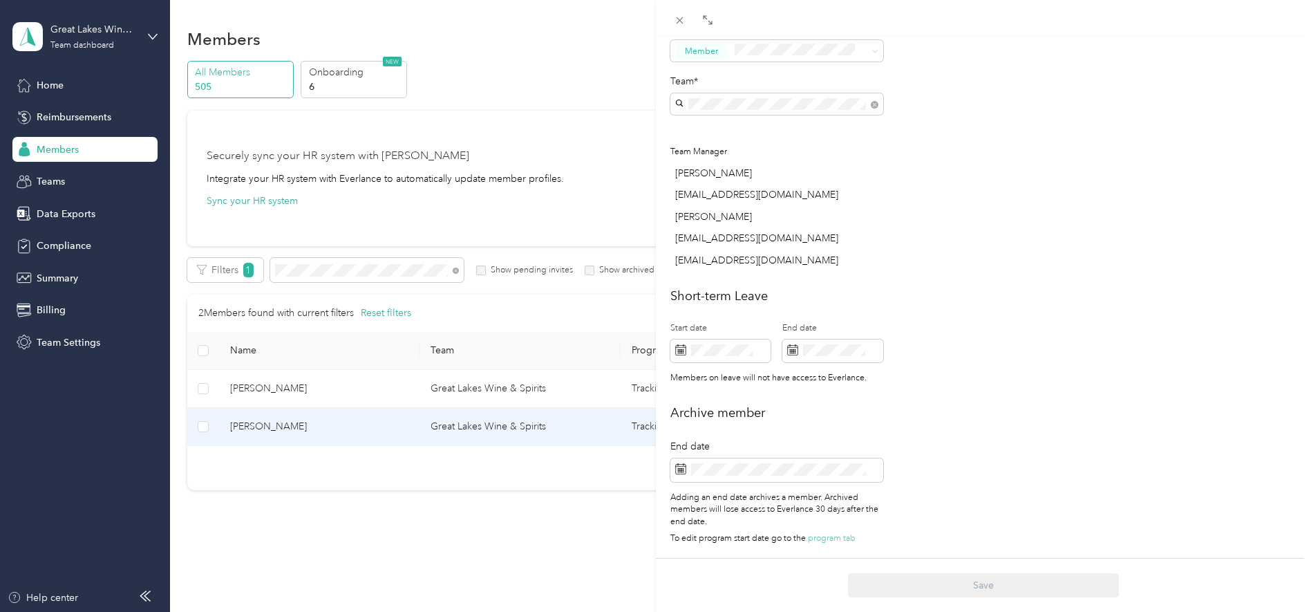
scroll to position [447, 0]
click at [689, 458] on span at bounding box center [777, 470] width 213 height 24
click at [680, 463] on icon at bounding box center [680, 468] width 11 height 11
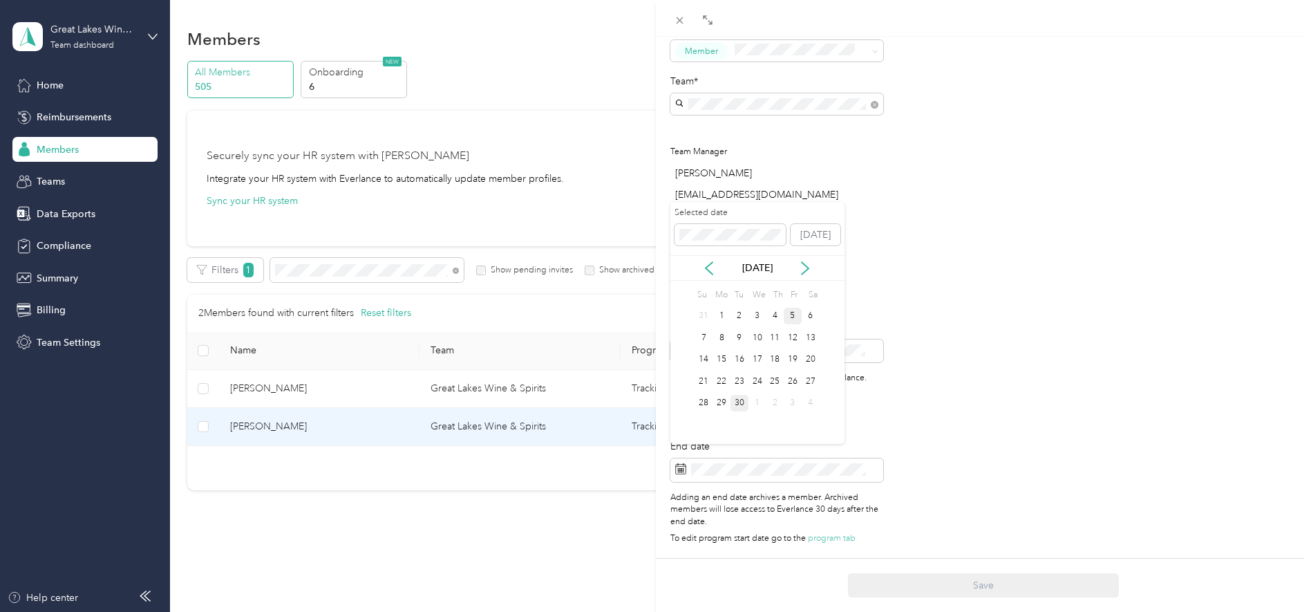
click at [794, 315] on div "5" at bounding box center [793, 316] width 18 height 17
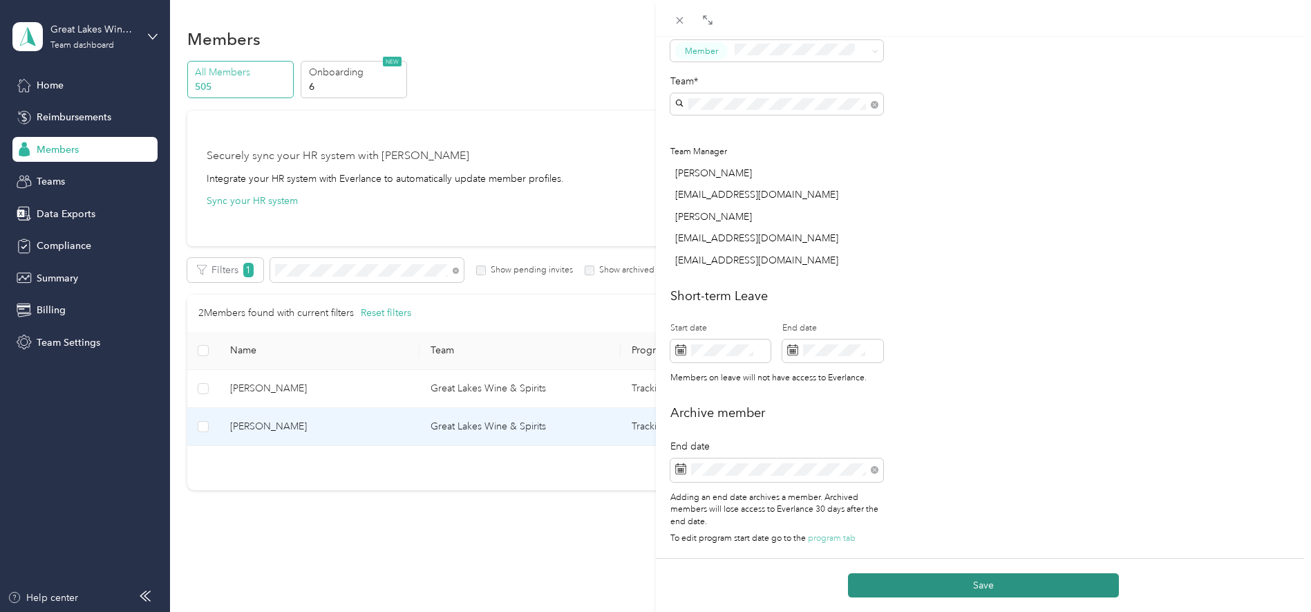
click at [1002, 590] on button "Save" at bounding box center [983, 585] width 271 height 24
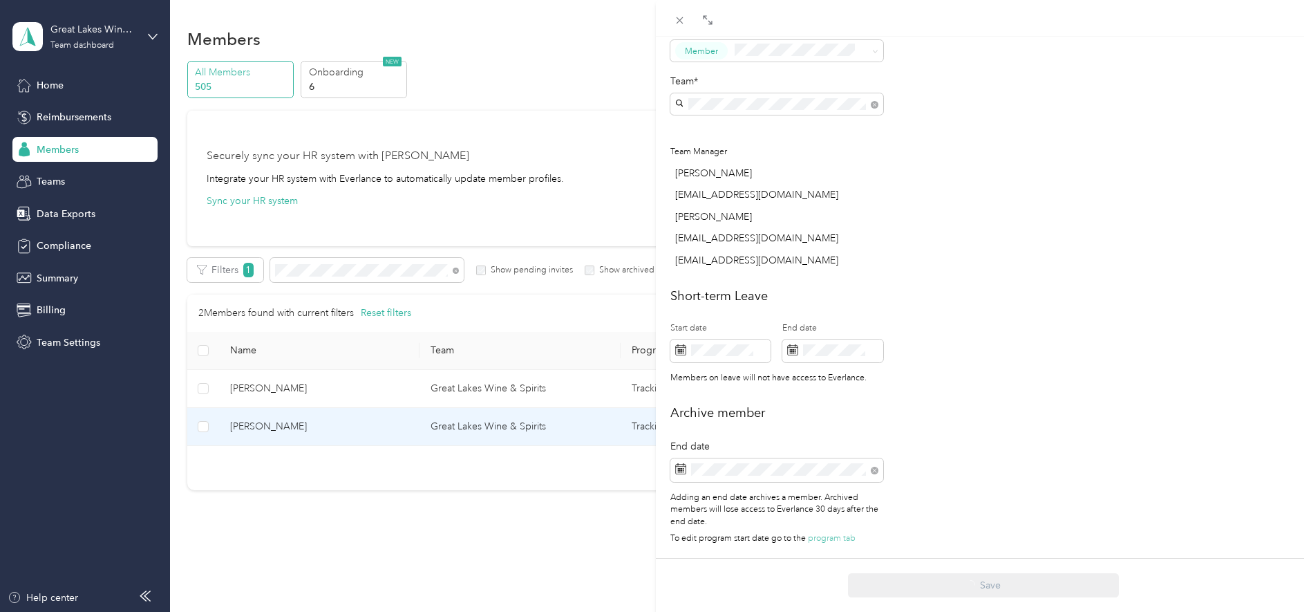
scroll to position [494, 0]
click at [318, 259] on div "This member was archived on [DATE] . They will lose access to Everlance [DATE] …" at bounding box center [655, 306] width 1311 height 612
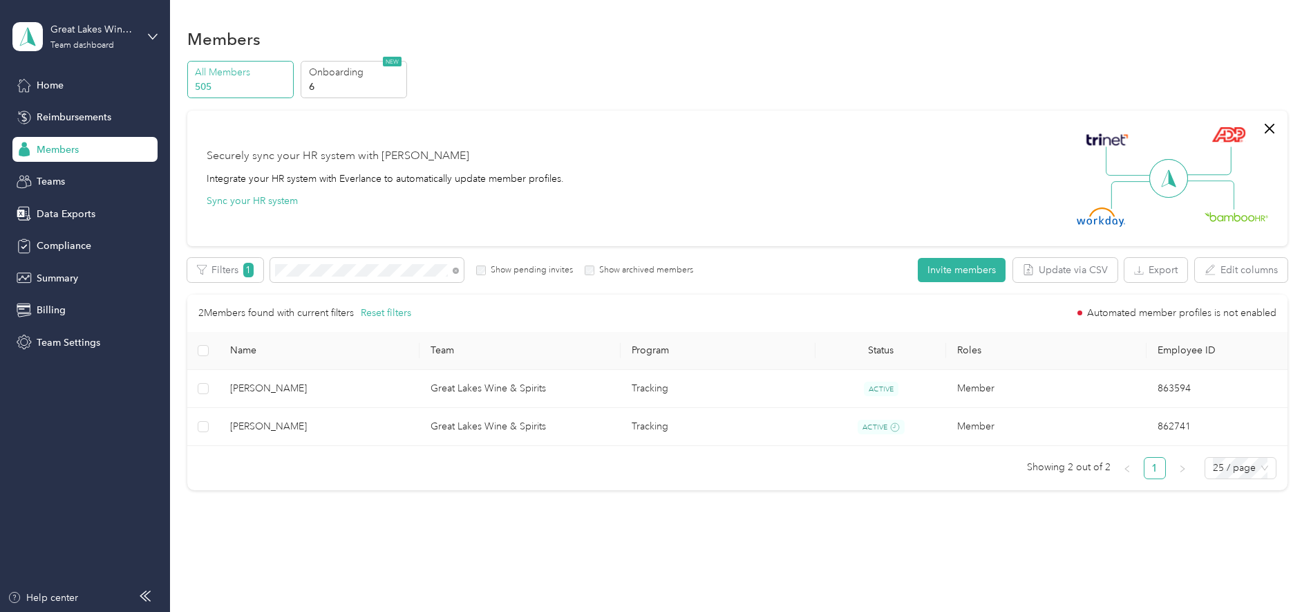
scroll to position [393, 0]
drag, startPoint x: 315, startPoint y: 268, endPoint x: 228, endPoint y: 256, distance: 87.1
click at [297, 260] on span at bounding box center [367, 270] width 194 height 24
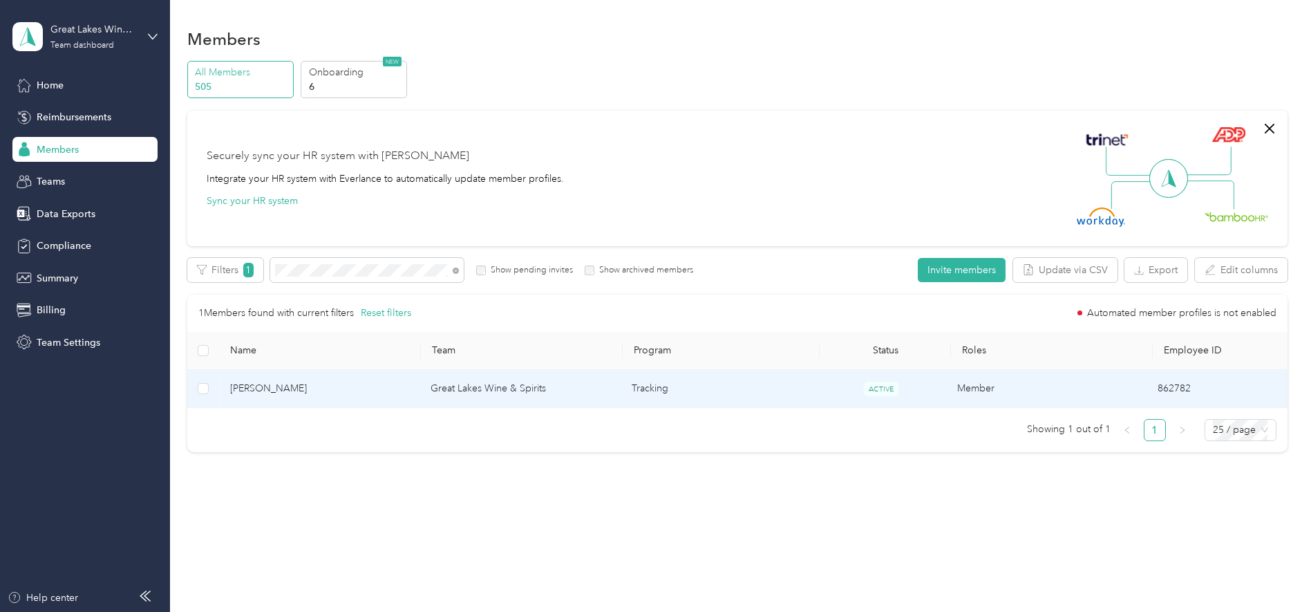
click at [276, 388] on span "[PERSON_NAME]" at bounding box center [319, 388] width 178 height 15
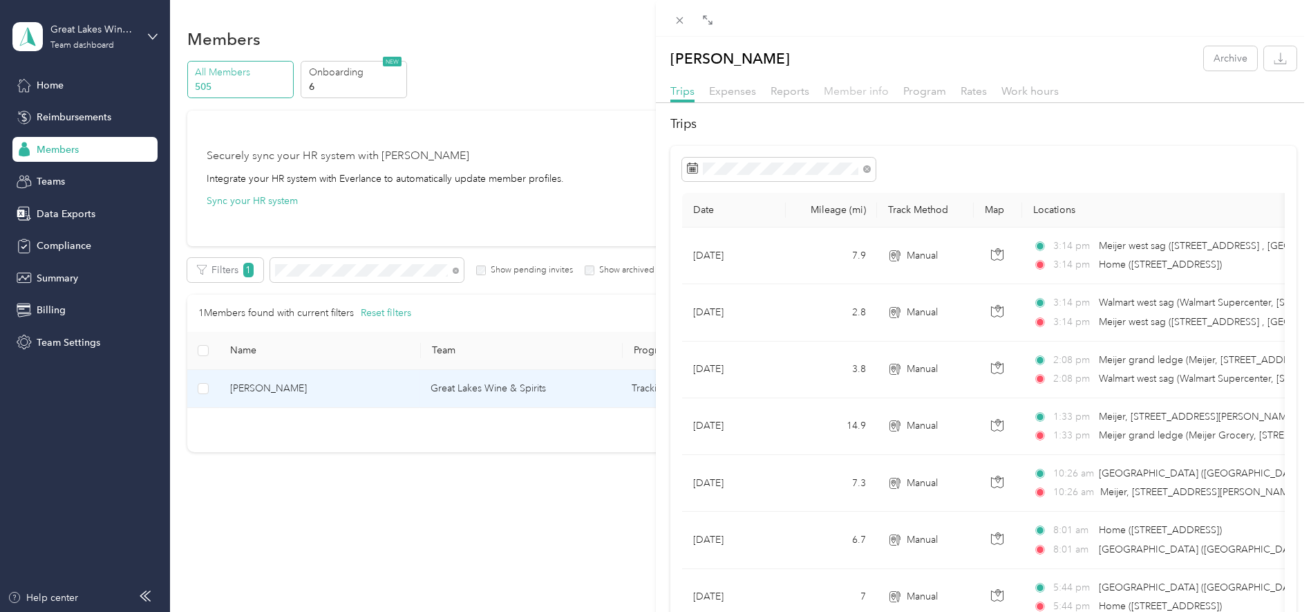
click at [858, 95] on span "Member info" at bounding box center [856, 90] width 65 height 13
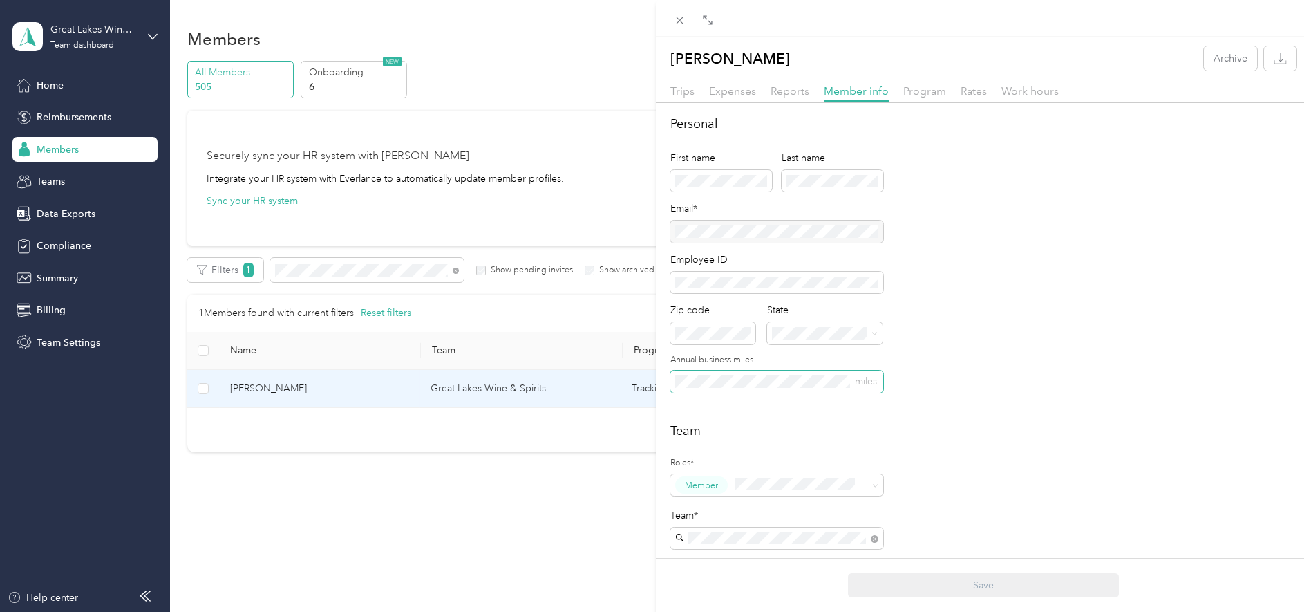
scroll to position [432, 0]
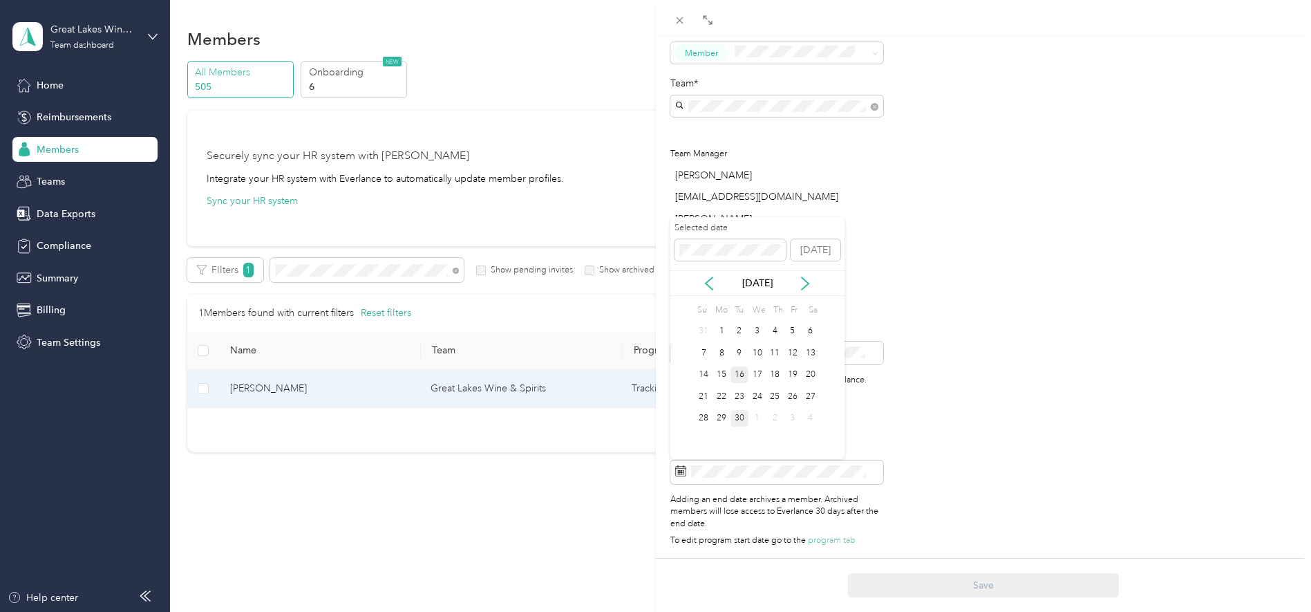
click at [740, 378] on div "16" at bounding box center [740, 374] width 18 height 17
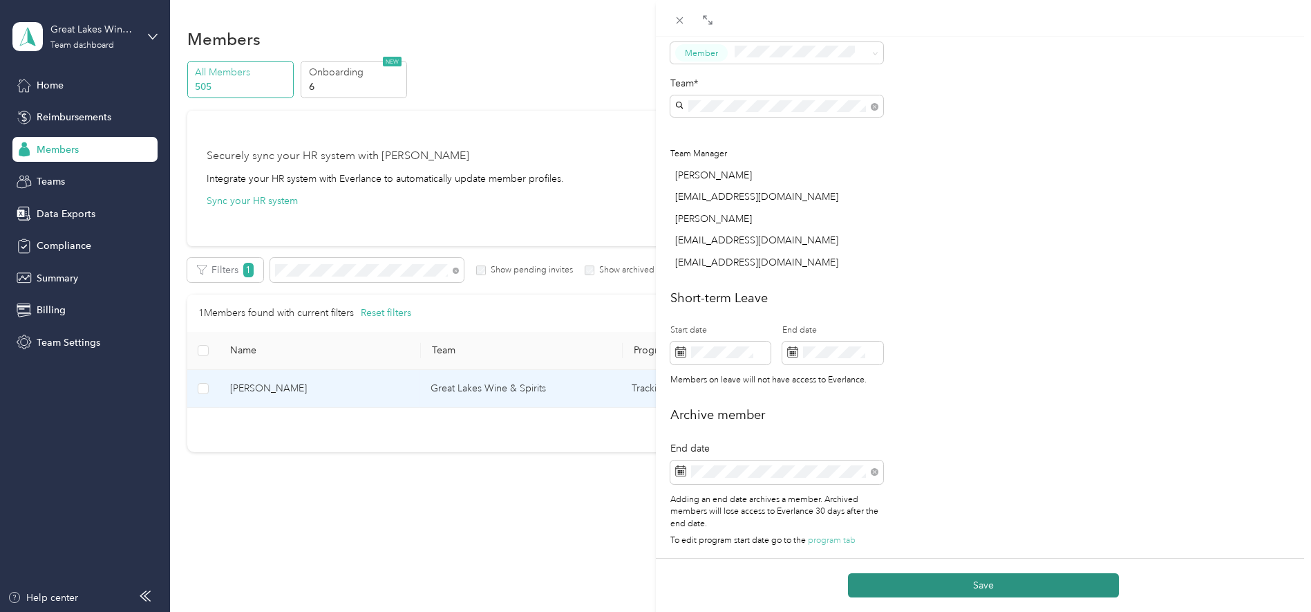
click at [964, 581] on button "Save" at bounding box center [983, 585] width 271 height 24
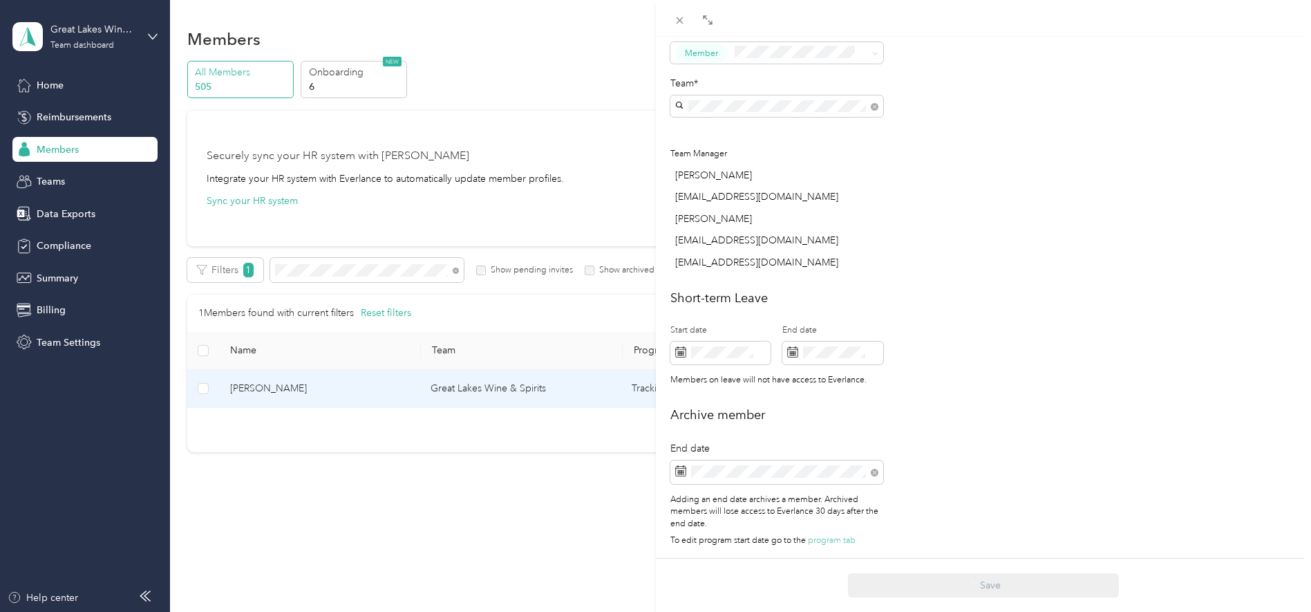
scroll to position [480, 0]
click at [312, 277] on div "This member was archived on [DATE] . They will lose access to Everlance [DATE] …" at bounding box center [655, 306] width 1311 height 612
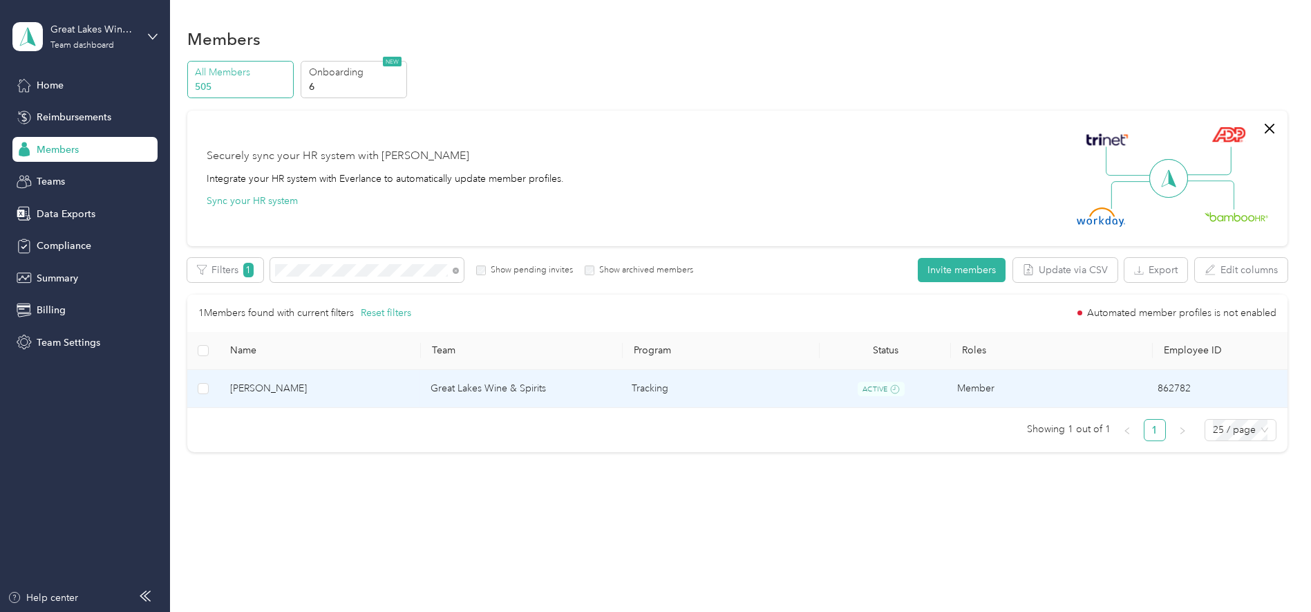
scroll to position [393, 0]
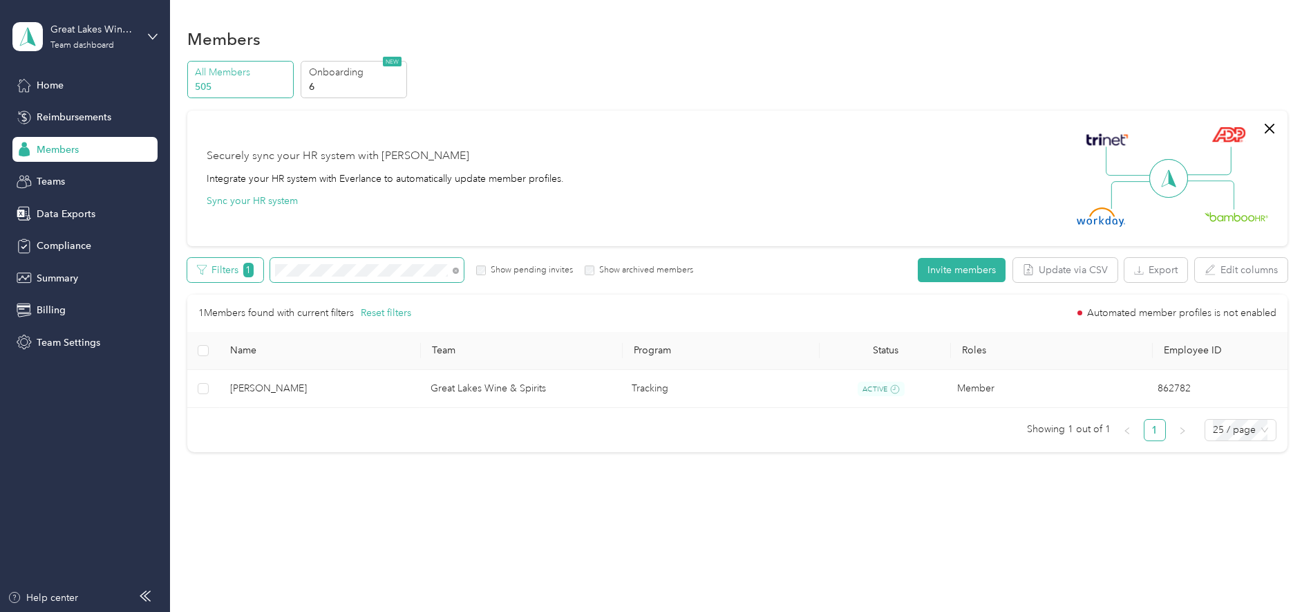
drag, startPoint x: 307, startPoint y: 270, endPoint x: 257, endPoint y: 260, distance: 50.8
click at [257, 260] on div "Filters 1 Show pending invites Show archived members" at bounding box center [440, 270] width 507 height 24
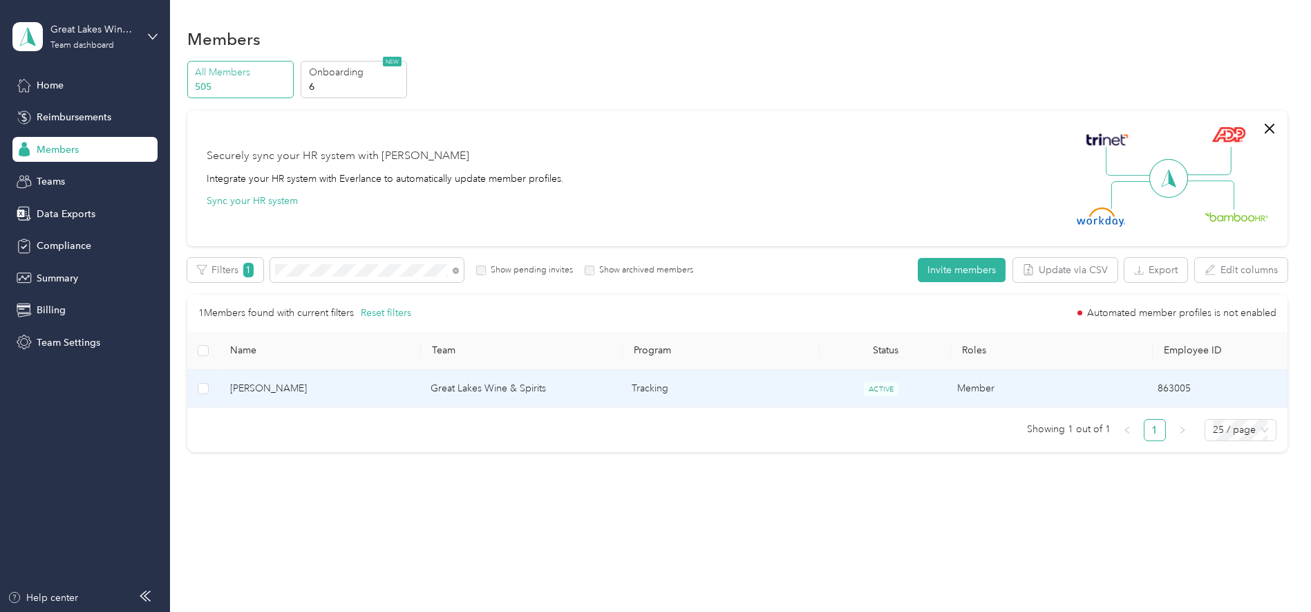
click at [261, 385] on span "[PERSON_NAME]" at bounding box center [319, 388] width 178 height 15
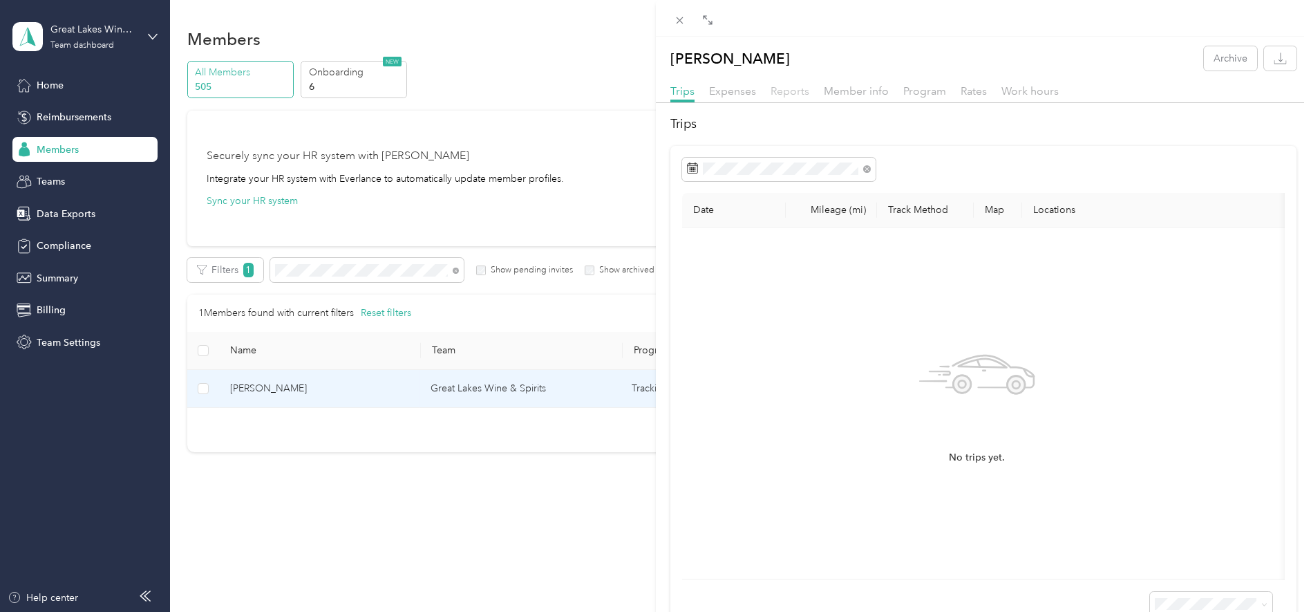
click at [792, 91] on span "Reports" at bounding box center [790, 90] width 39 height 13
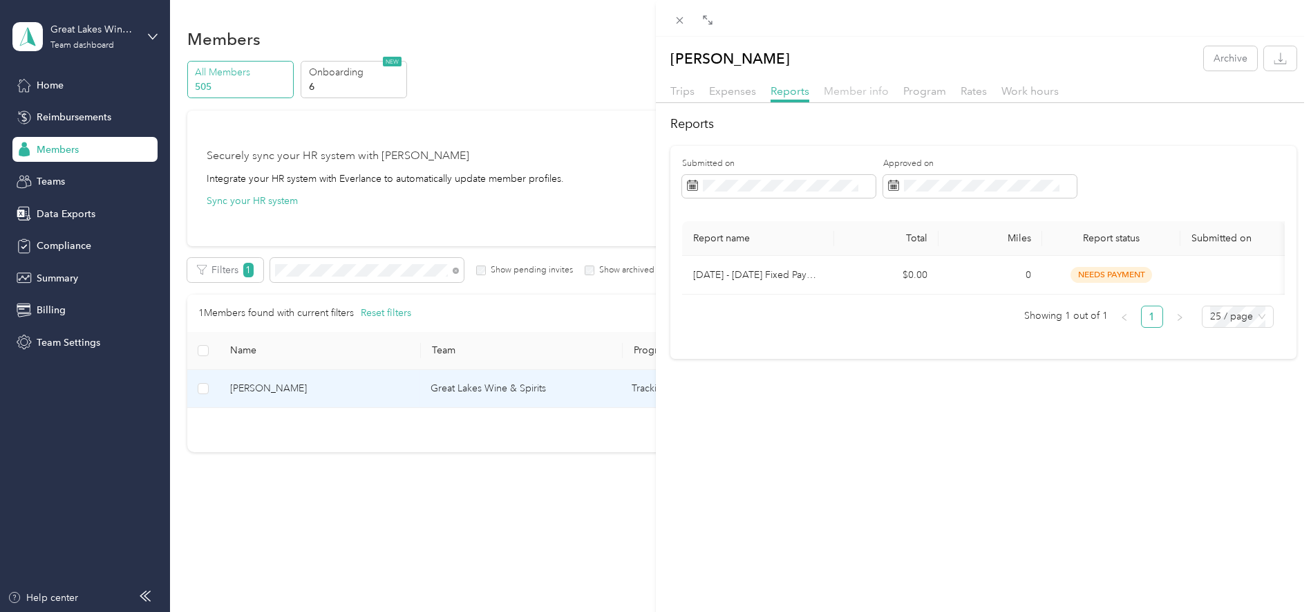
click at [845, 86] on span "Member info" at bounding box center [856, 90] width 65 height 13
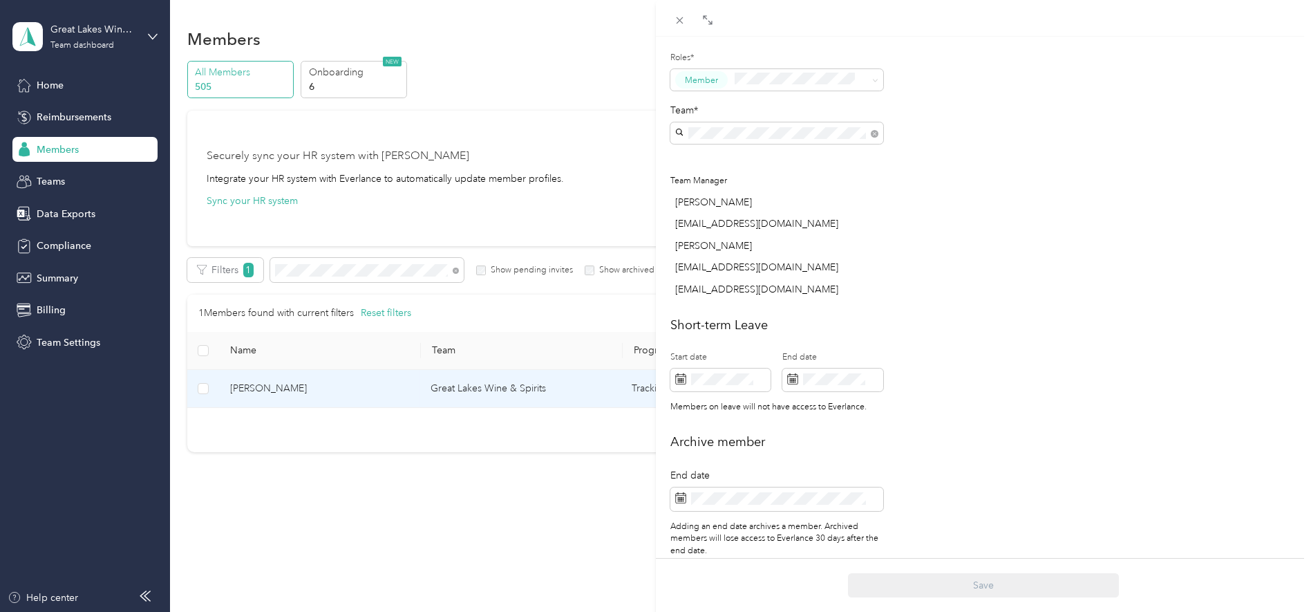
scroll to position [447, 0]
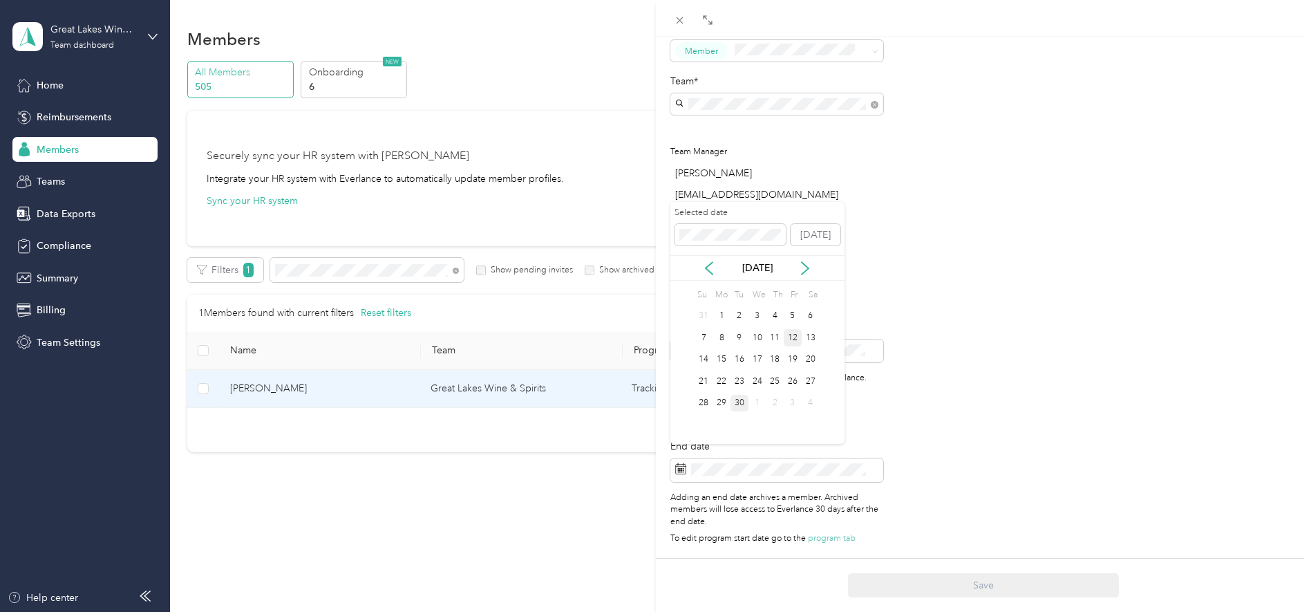
click at [786, 339] on div "12" at bounding box center [793, 337] width 18 height 17
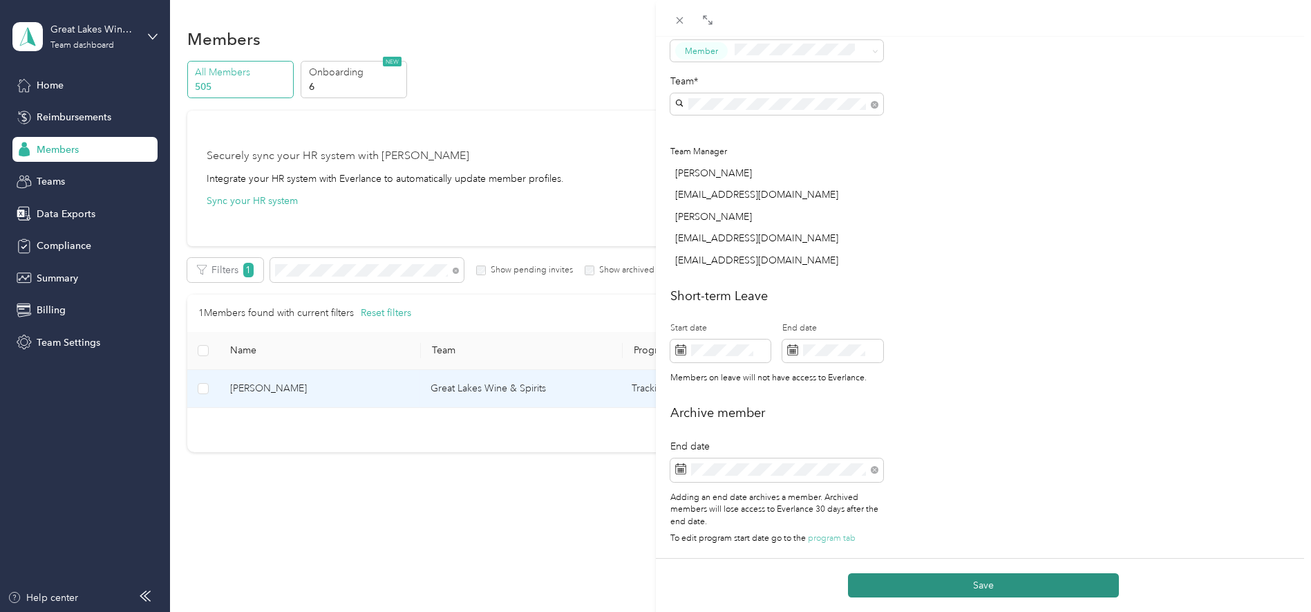
click at [976, 586] on button "Save" at bounding box center [983, 585] width 271 height 24
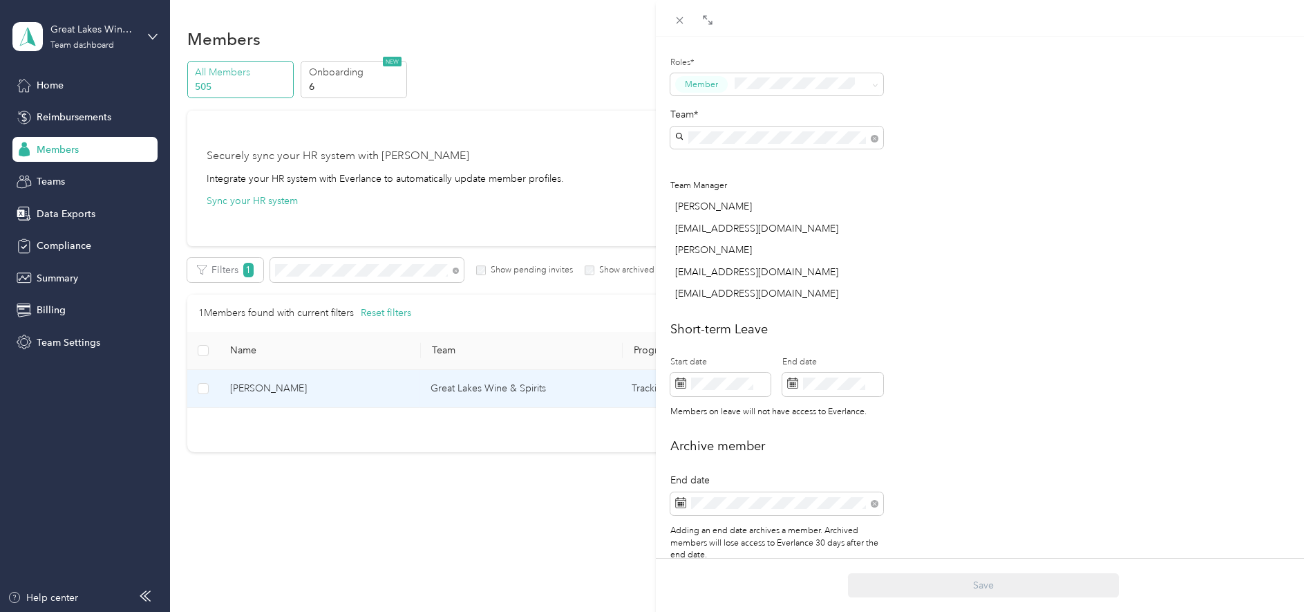
click at [335, 274] on div "This member was archived on [DATE] . They will lose access to Everlance [DATE] …" at bounding box center [655, 306] width 1311 height 612
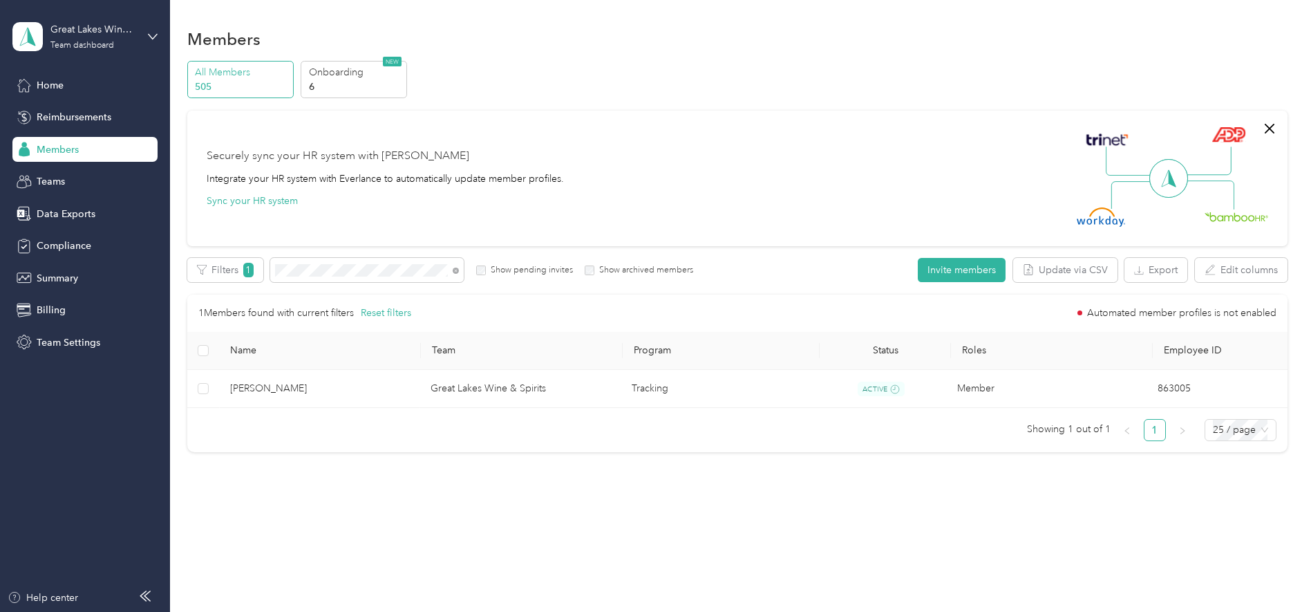
scroll to position [393, 0]
click at [317, 268] on div at bounding box center [655, 306] width 1311 height 612
click at [263, 270] on div "Filters 1 Show pending invites Show archived members" at bounding box center [440, 270] width 507 height 24
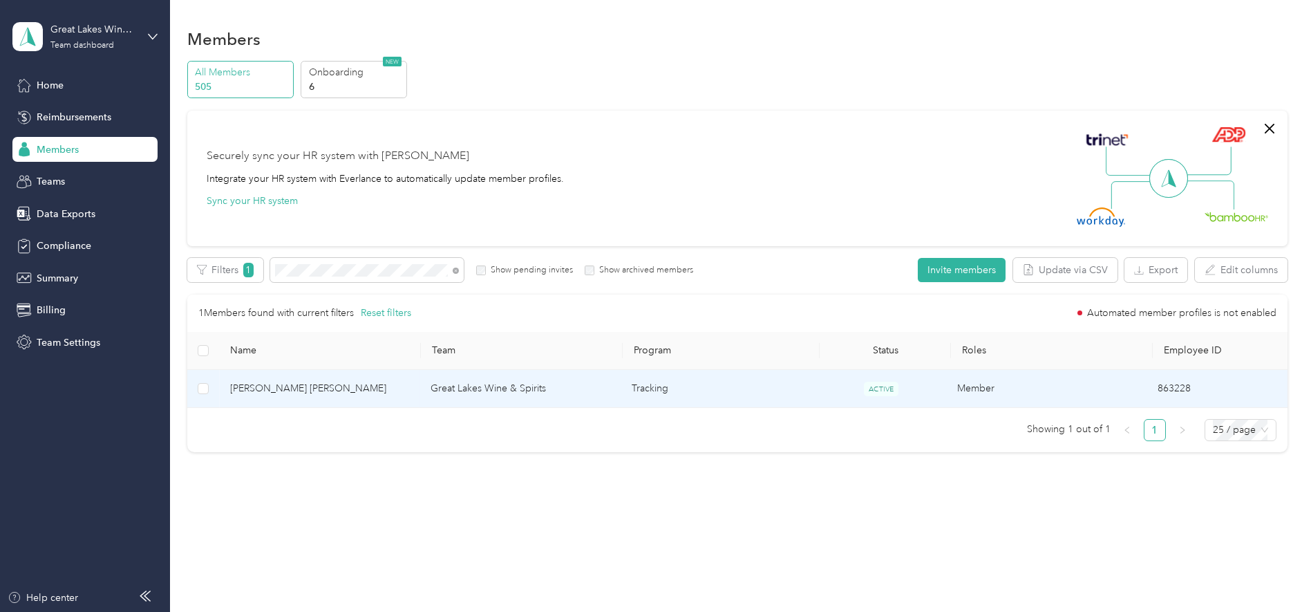
click at [265, 384] on span "[PERSON_NAME] [PERSON_NAME]" at bounding box center [319, 388] width 178 height 15
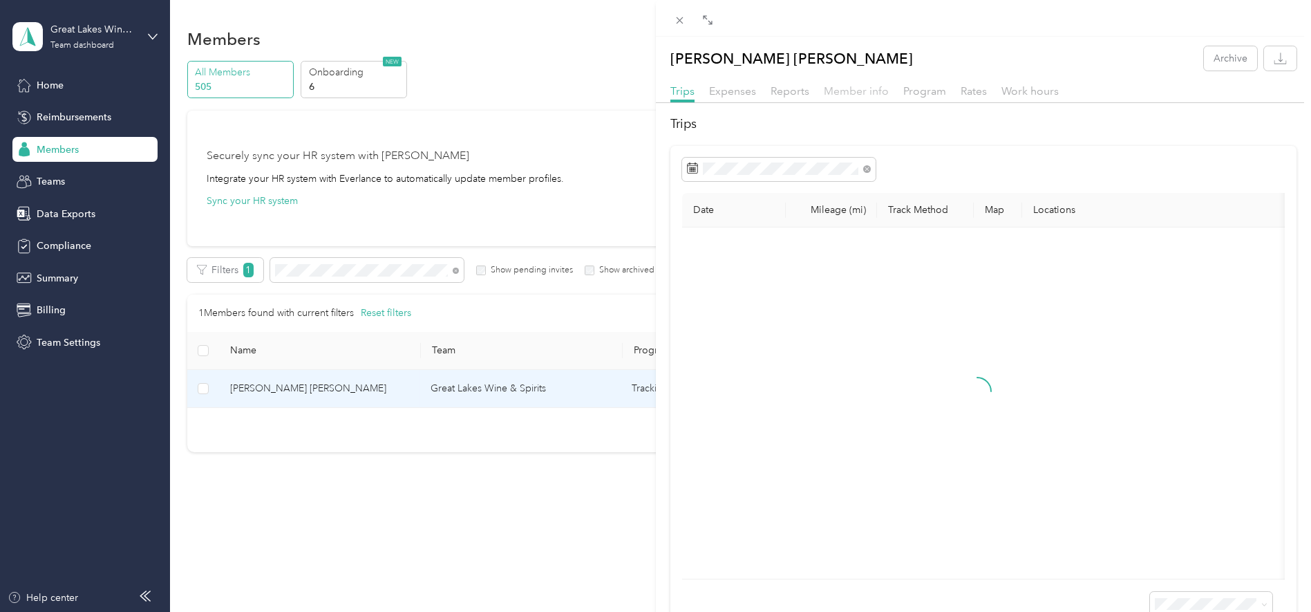
click at [859, 86] on span "Member info" at bounding box center [856, 90] width 65 height 13
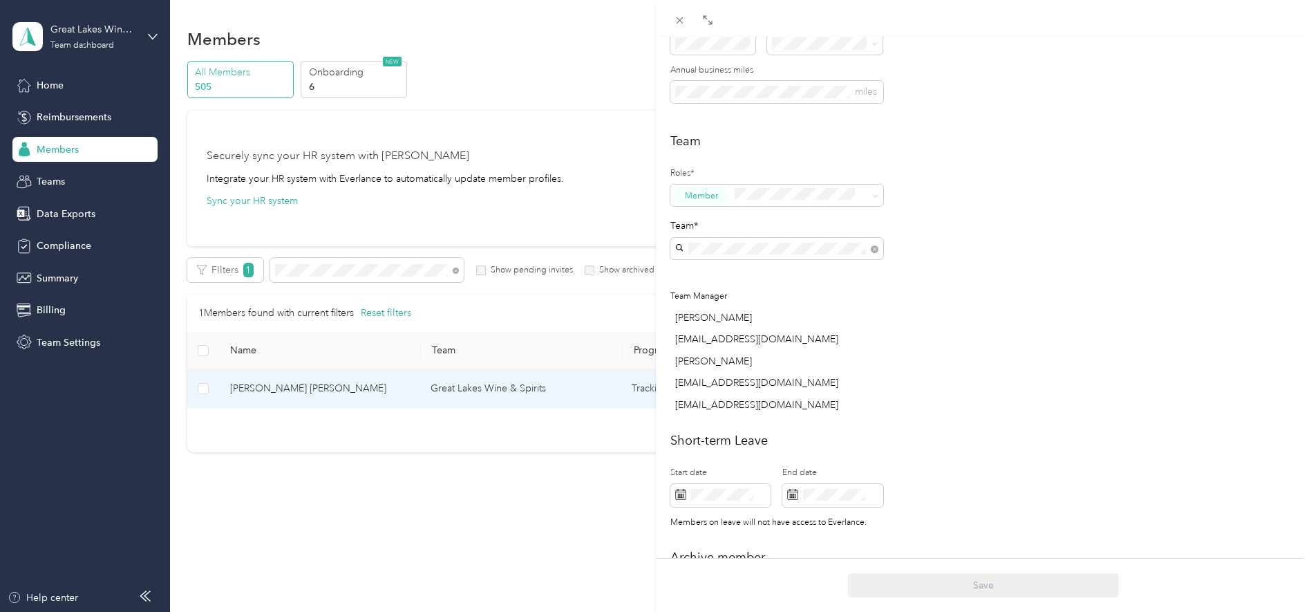
scroll to position [447, 0]
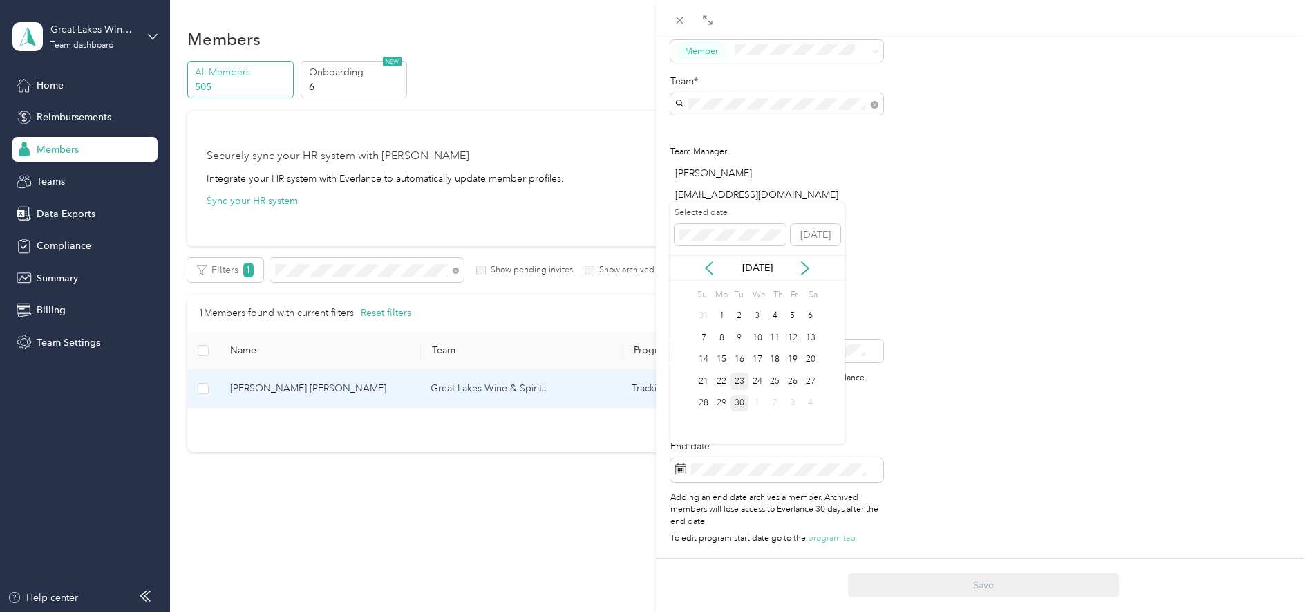
click at [735, 386] on div "23" at bounding box center [740, 381] width 18 height 17
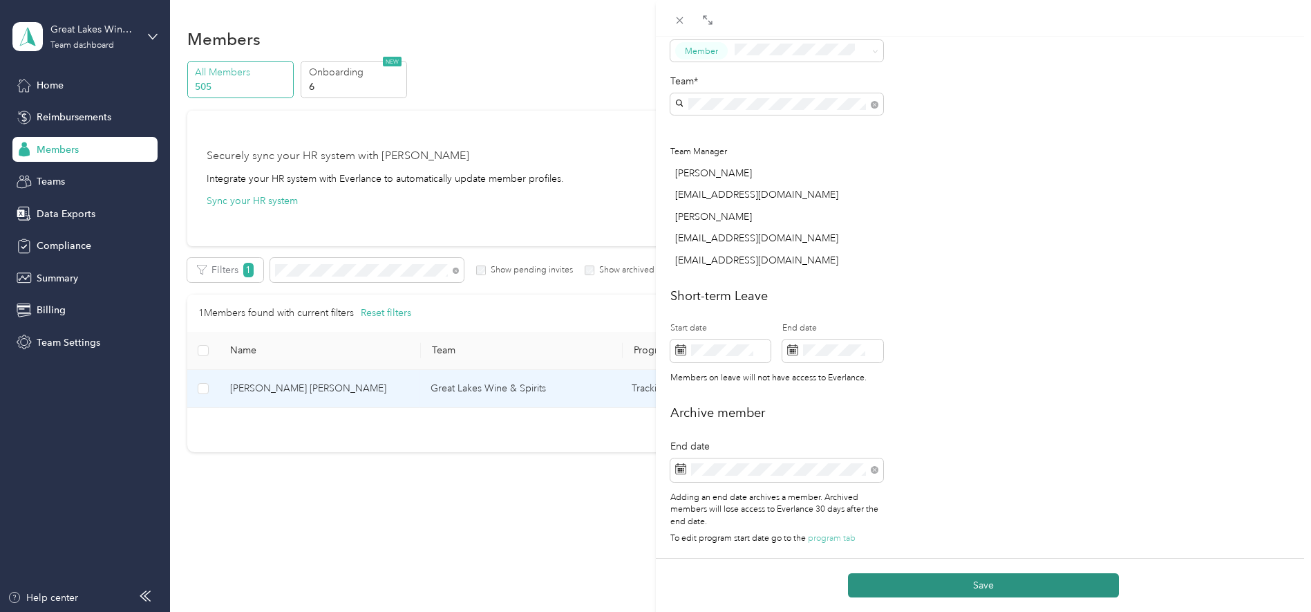
click at [954, 580] on button "Save" at bounding box center [983, 585] width 271 height 24
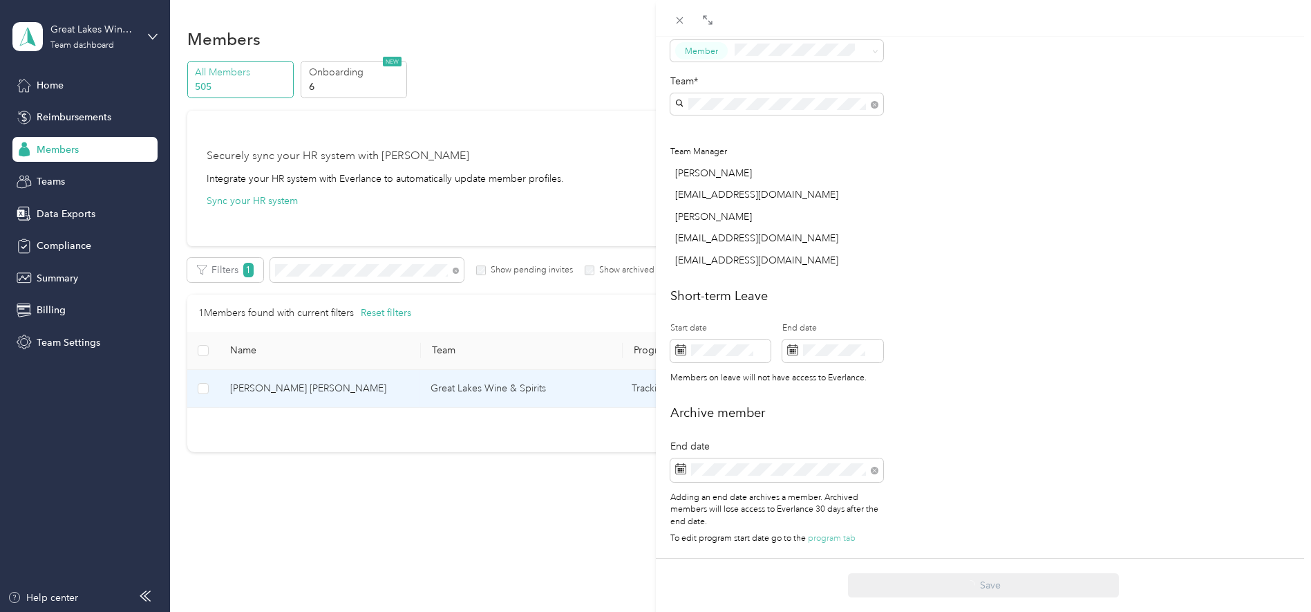
scroll to position [494, 0]
click at [348, 277] on div "This member was archived on [DATE] . They will lose access to Everlance [DATE] …" at bounding box center [655, 306] width 1311 height 612
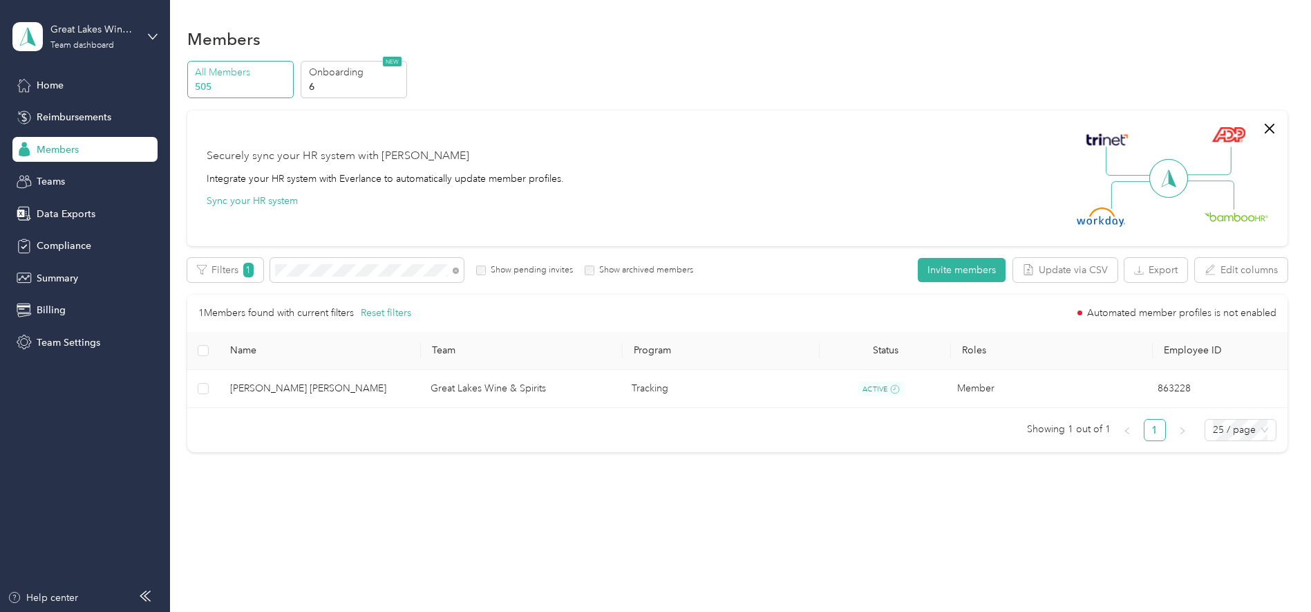
scroll to position [393, 0]
click at [245, 260] on div "Filters 1 Show pending invites Show archived members" at bounding box center [440, 270] width 507 height 24
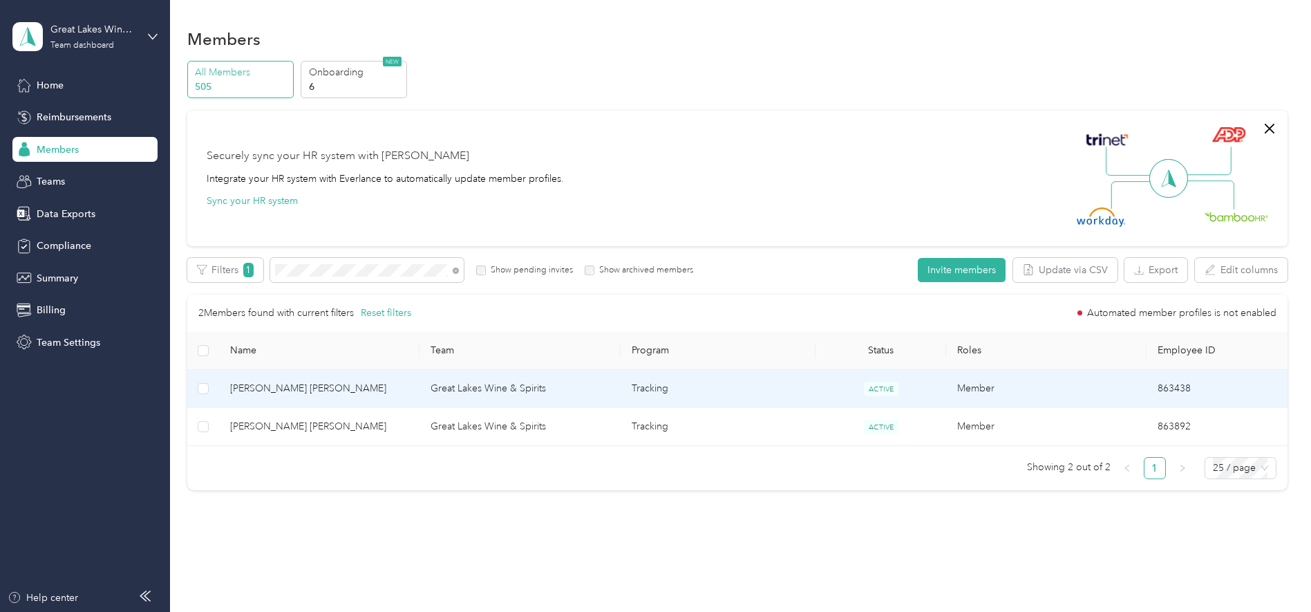
click at [263, 383] on span "[PERSON_NAME] [PERSON_NAME]" at bounding box center [319, 388] width 178 height 15
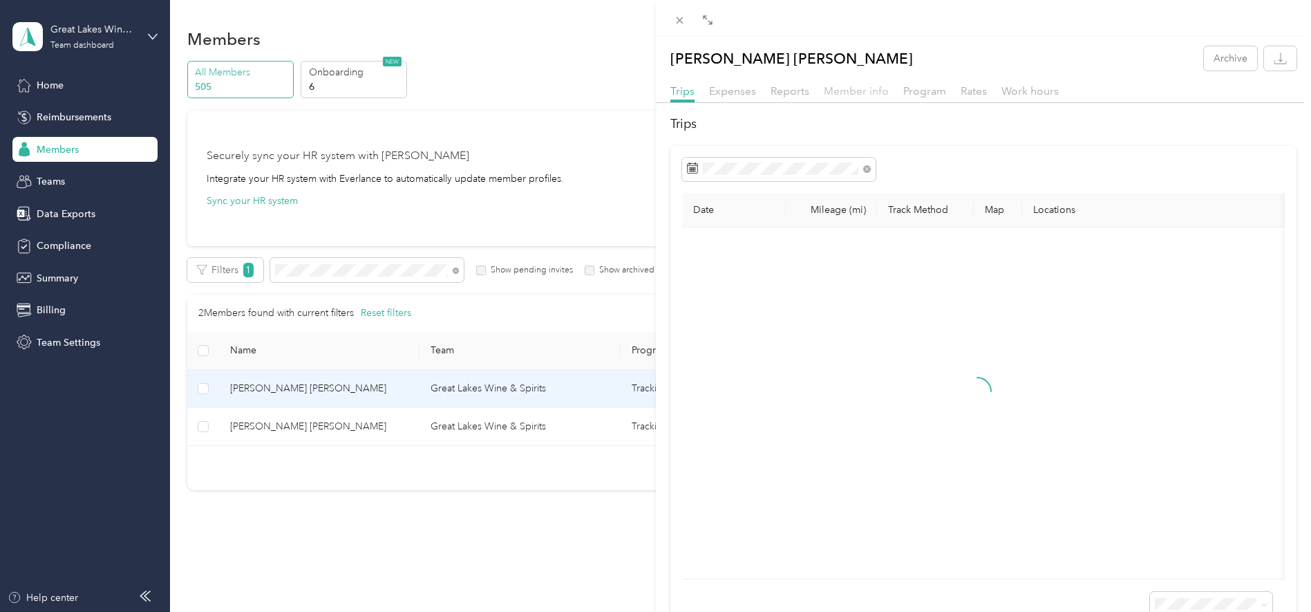
click at [854, 91] on span "Member info" at bounding box center [856, 90] width 65 height 13
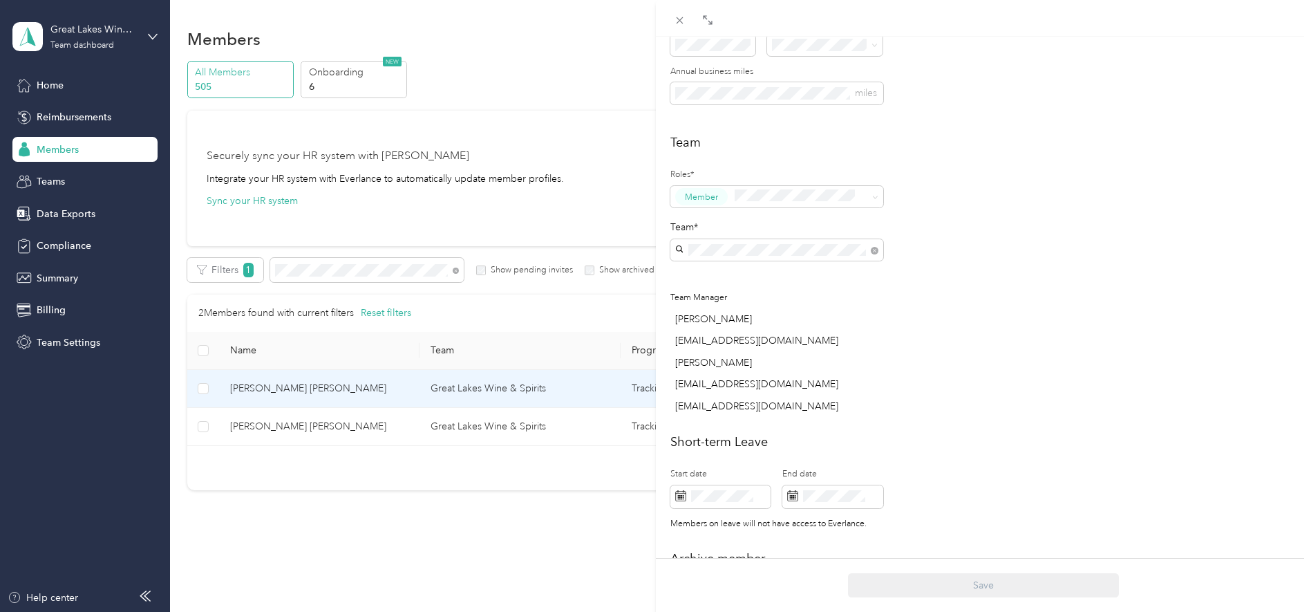
scroll to position [447, 0]
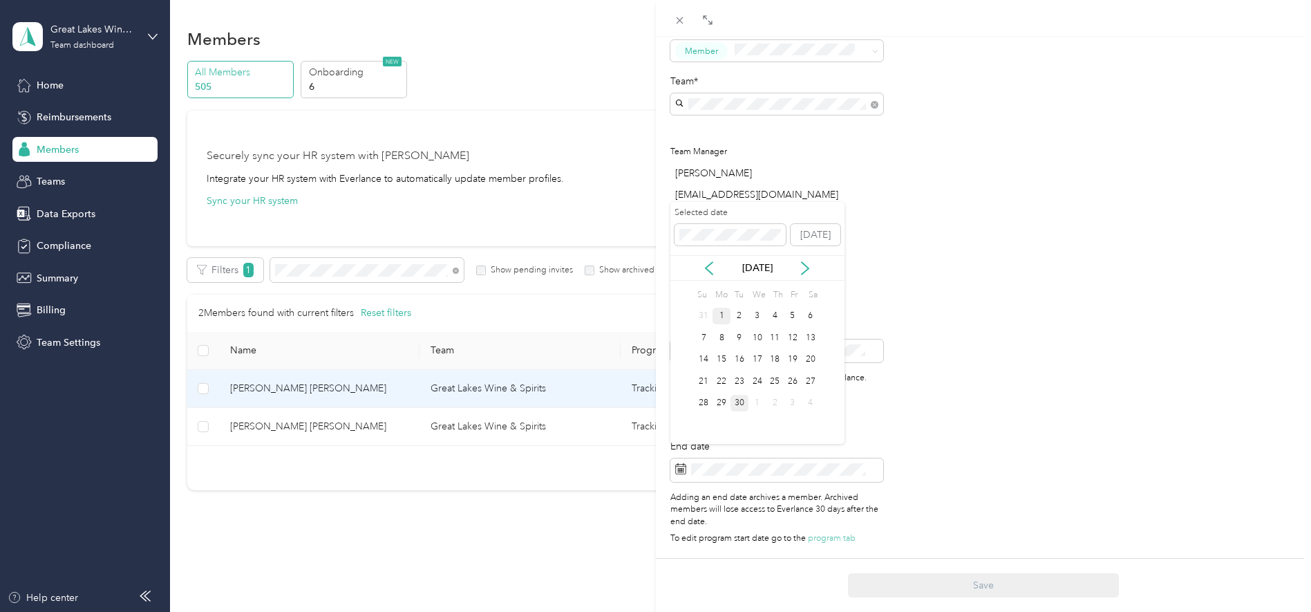
click at [718, 311] on div "1" at bounding box center [722, 316] width 18 height 17
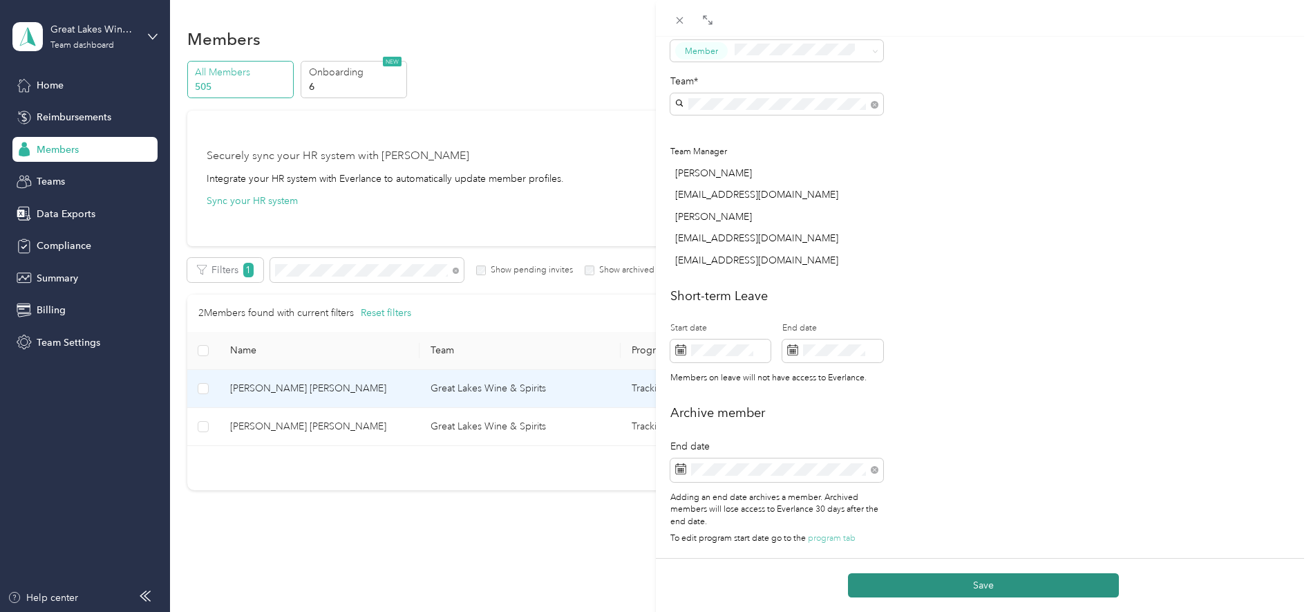
click at [962, 579] on button "Save" at bounding box center [983, 585] width 271 height 24
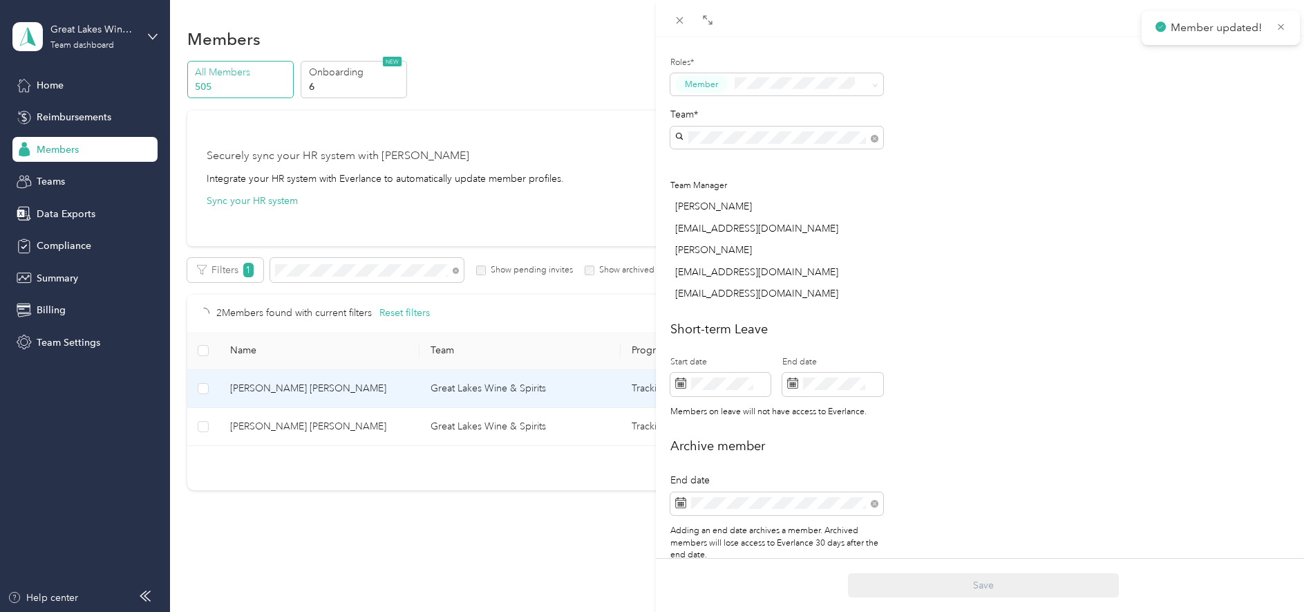
scroll to position [494, 0]
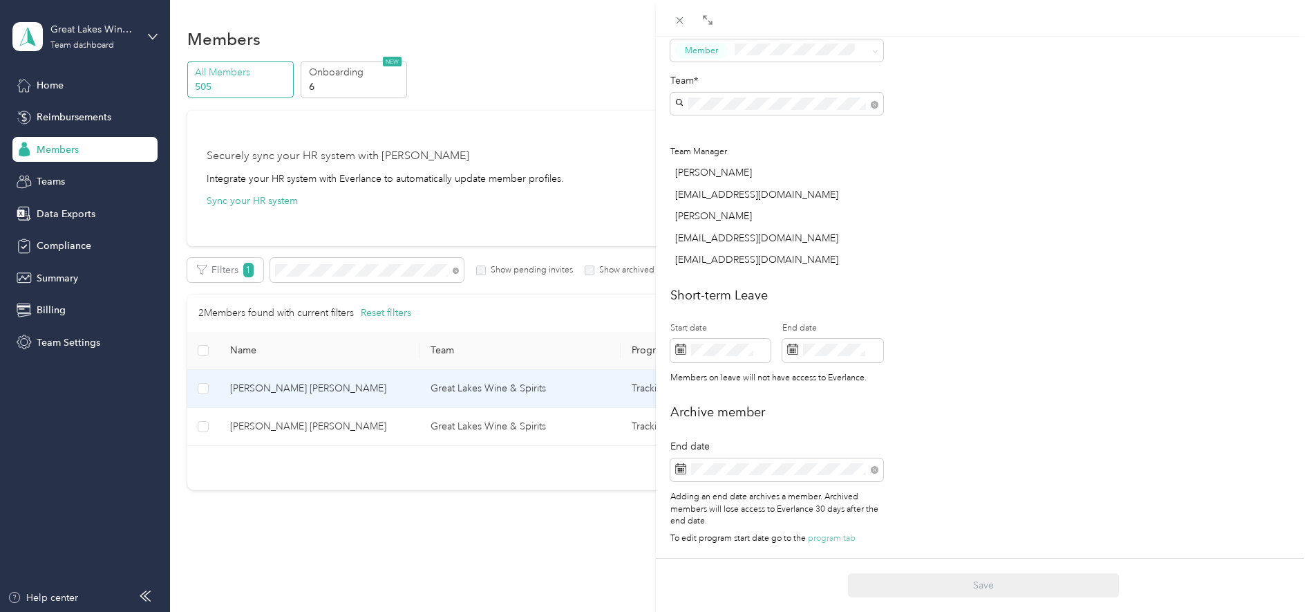
click at [328, 270] on div "This member was archived on [DATE] . They will lose access to Everlance [DATE] …" at bounding box center [655, 306] width 1311 height 612
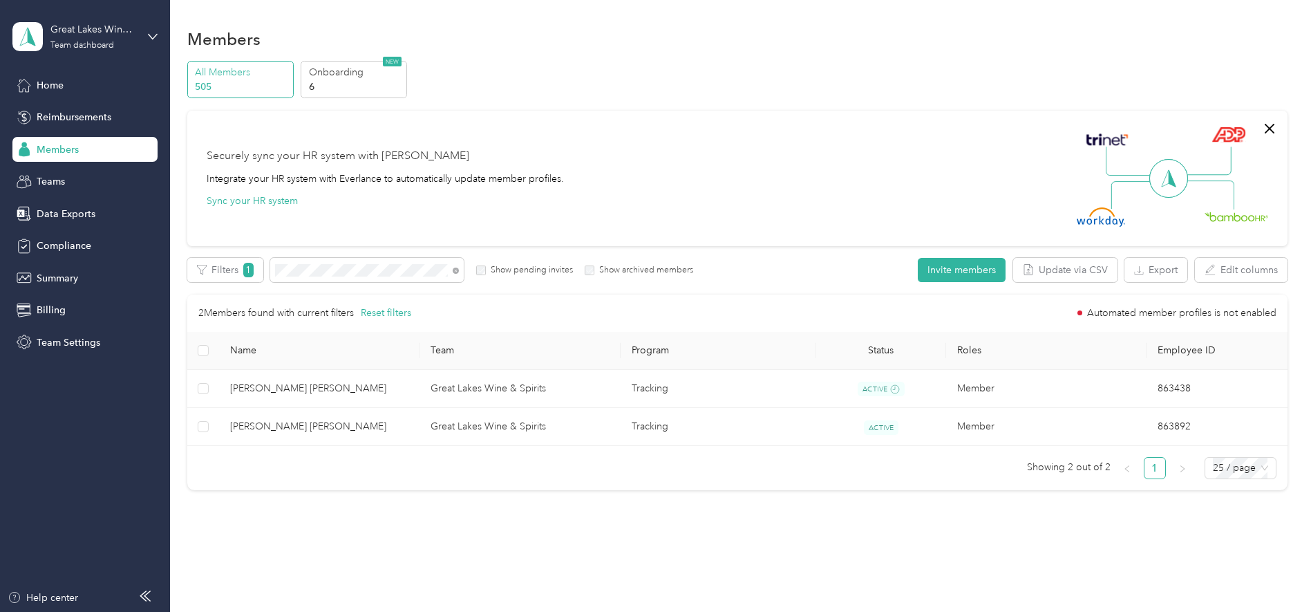
scroll to position [393, 0]
click at [259, 267] on div "Filters 1 Show pending invites Show archived members" at bounding box center [440, 270] width 507 height 24
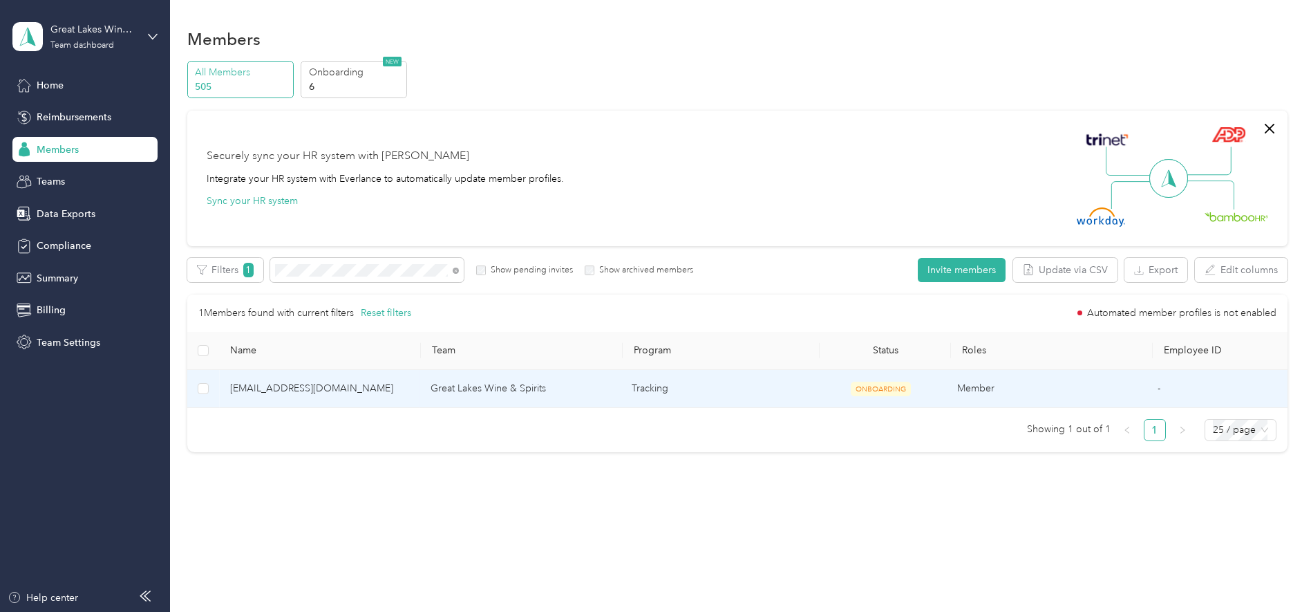
click at [272, 391] on span "[EMAIL_ADDRESS][DOMAIN_NAME]" at bounding box center [319, 388] width 178 height 15
click at [283, 392] on span "[EMAIL_ADDRESS][DOMAIN_NAME]" at bounding box center [319, 388] width 178 height 15
click at [967, 392] on td "Member" at bounding box center [1046, 389] width 200 height 38
